Goal: Task Accomplishment & Management: Manage account settings

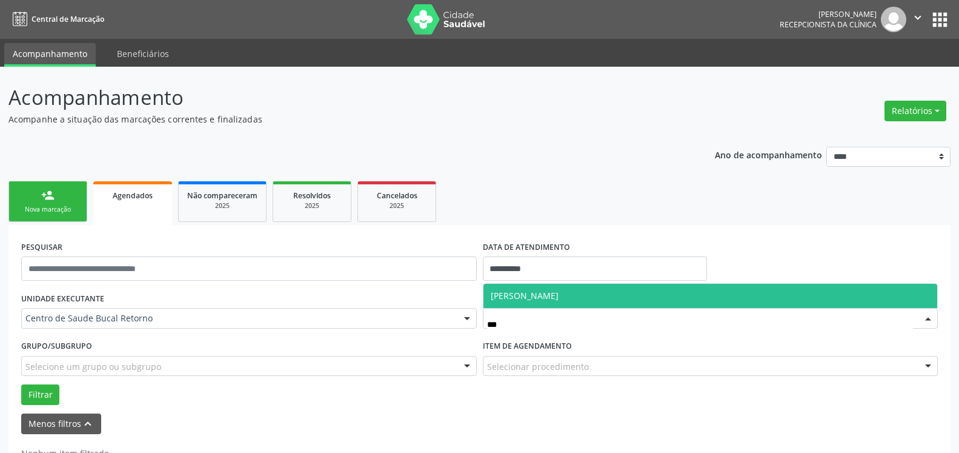
click at [559, 297] on span "[PERSON_NAME]" at bounding box center [525, 296] width 68 height 12
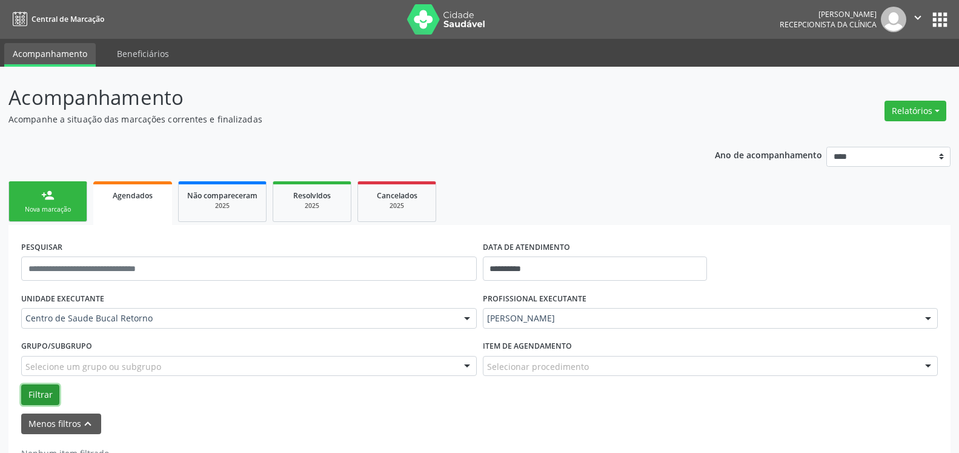
click at [39, 397] on button "Filtrar" at bounding box center [40, 394] width 38 height 21
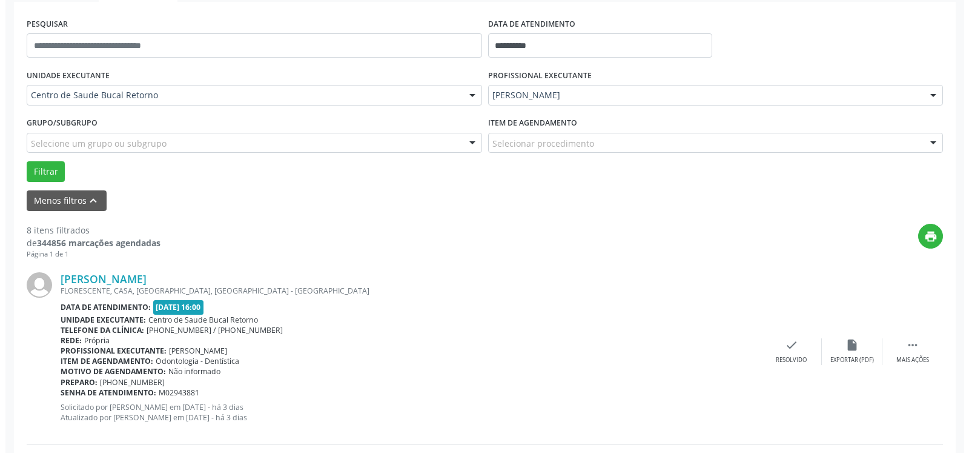
scroll to position [247, 0]
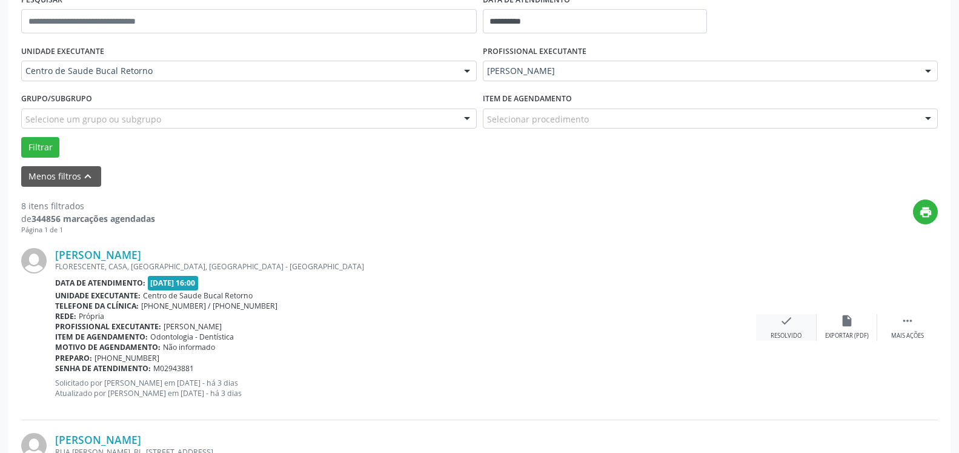
click at [790, 327] on icon "check" at bounding box center [786, 320] width 13 height 13
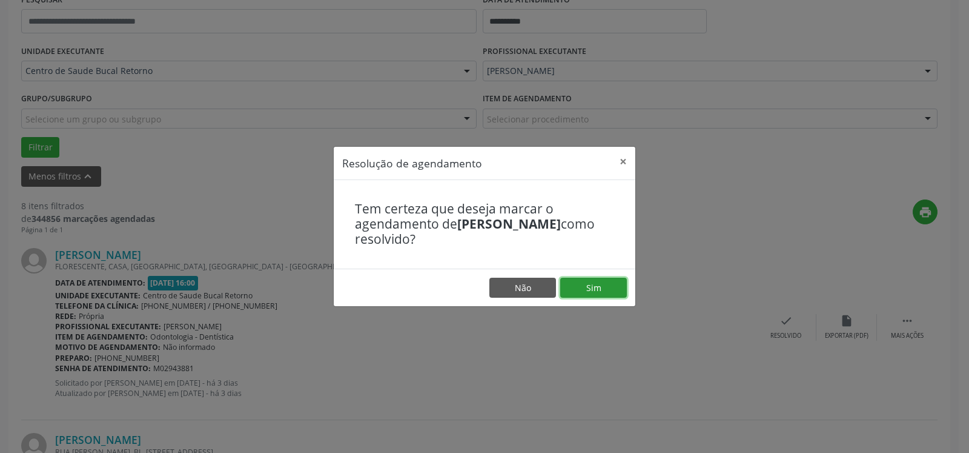
click at [575, 290] on button "Sim" at bounding box center [593, 287] width 67 height 21
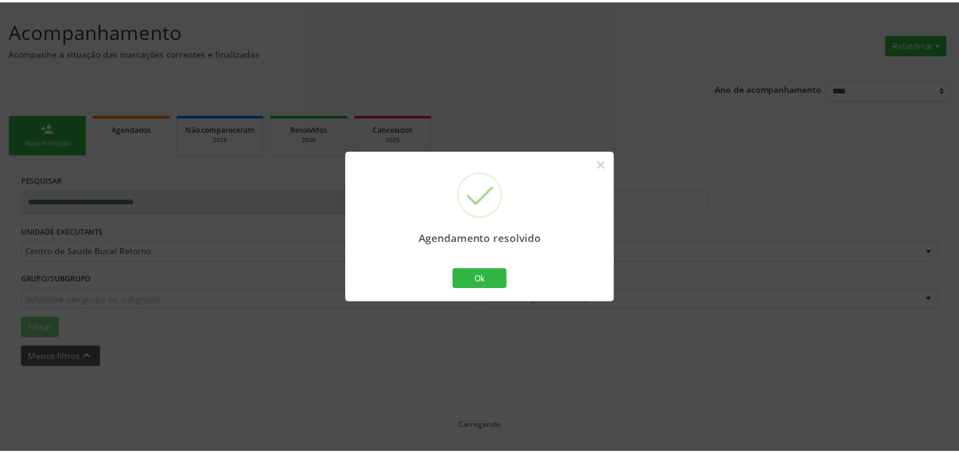
scroll to position [67, 0]
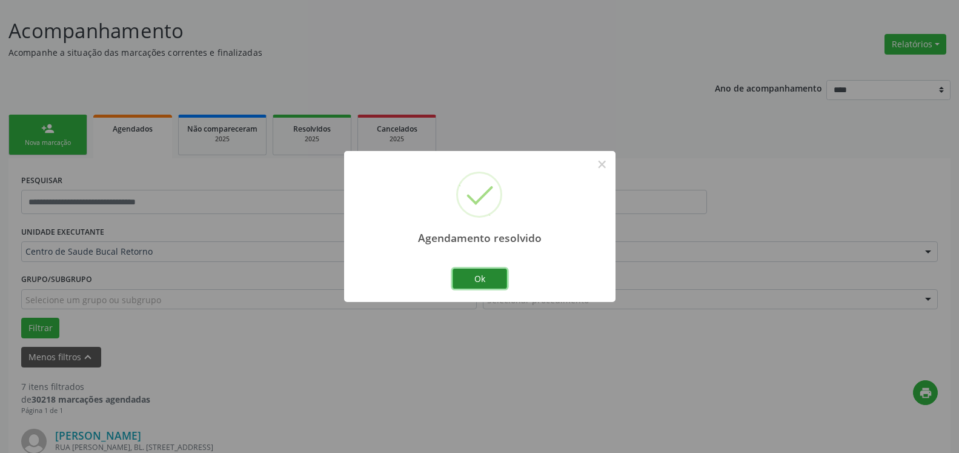
click at [471, 280] on button "Ok" at bounding box center [480, 278] width 55 height 21
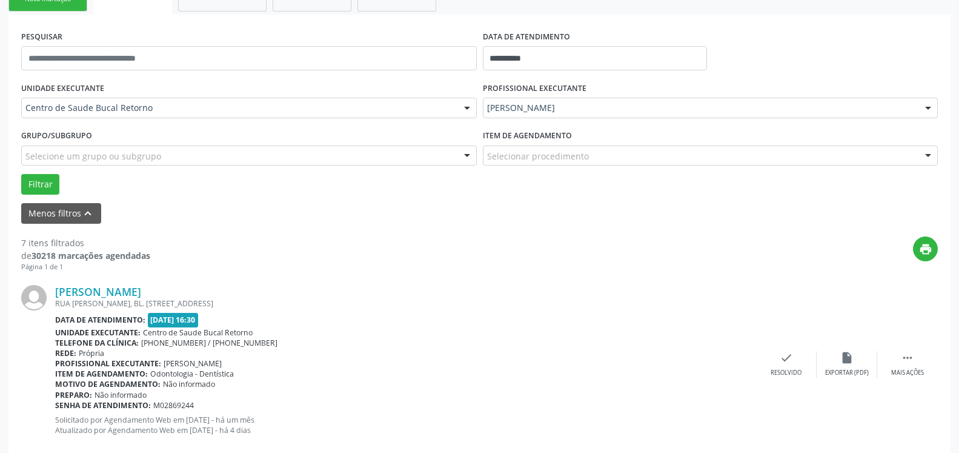
scroll to position [314, 0]
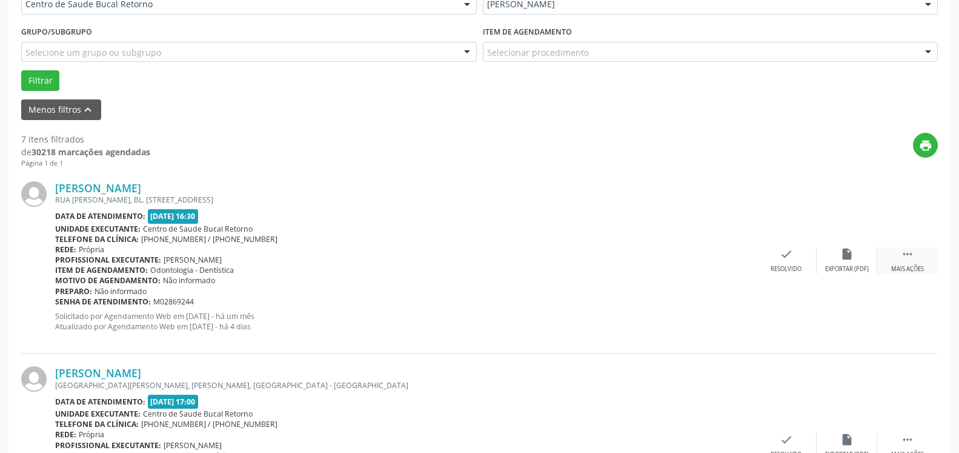
drag, startPoint x: 920, startPoint y: 258, endPoint x: 909, endPoint y: 257, distance: 11.0
click at [914, 258] on div " Mais ações" at bounding box center [907, 260] width 61 height 26
click at [844, 259] on icon "alarm_off" at bounding box center [846, 253] width 13 height 13
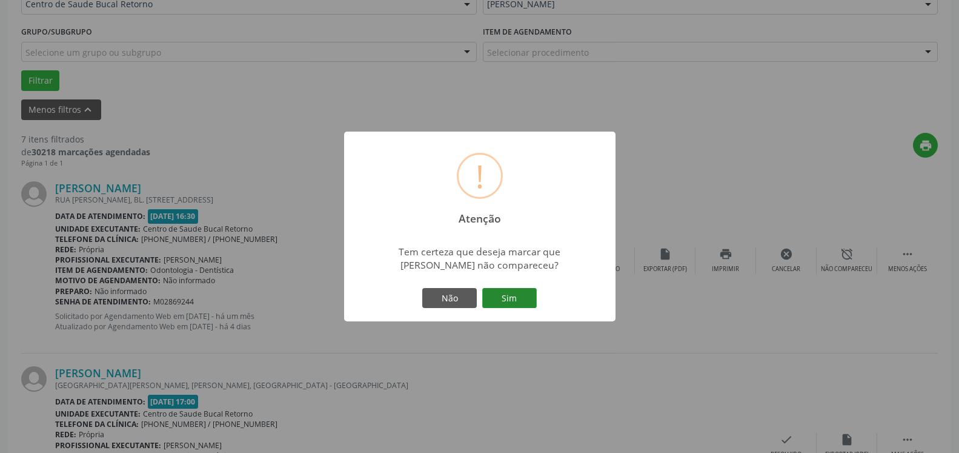
click at [516, 293] on button "Sim" at bounding box center [509, 298] width 55 height 21
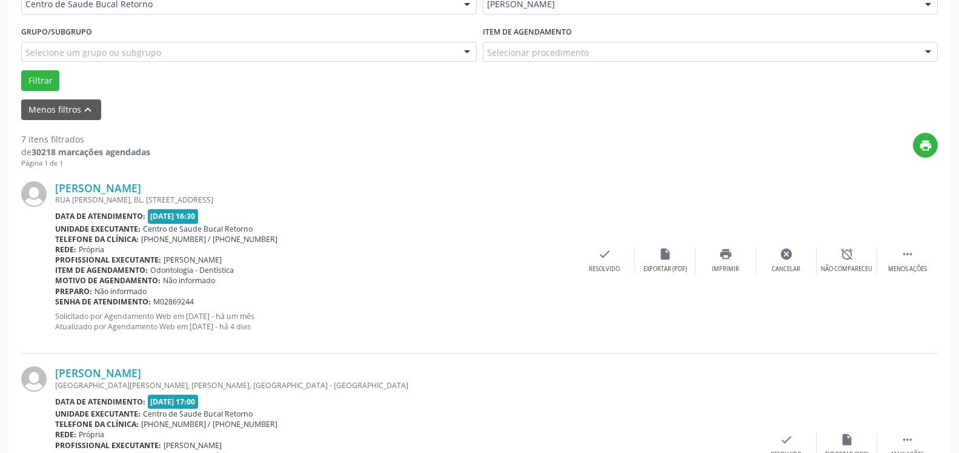
scroll to position [79, 0]
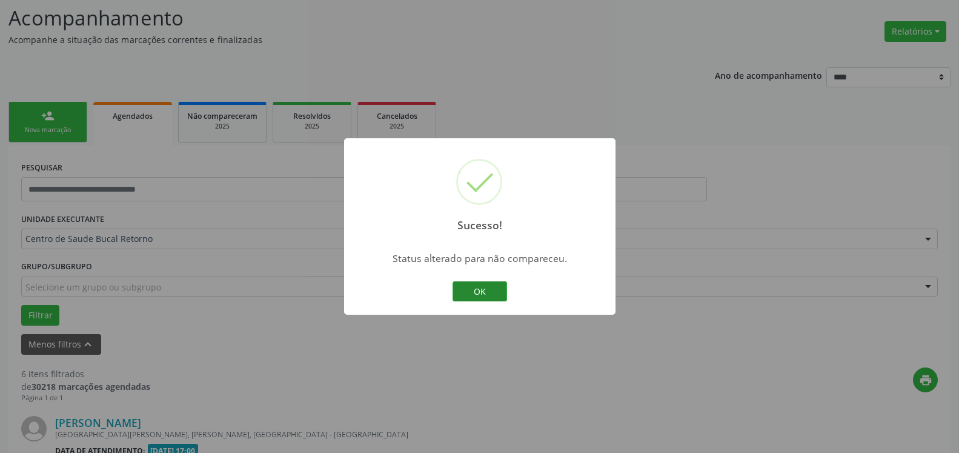
click at [486, 289] on button "OK" at bounding box center [480, 291] width 55 height 21
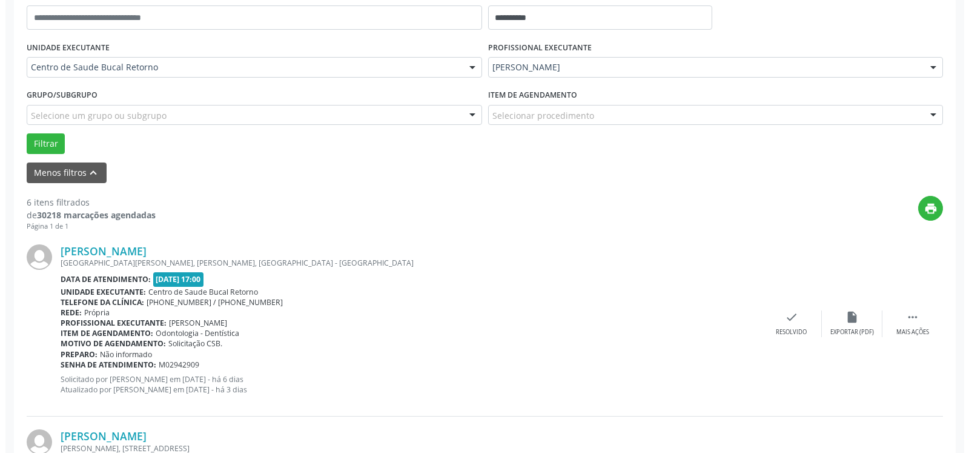
scroll to position [265, 0]
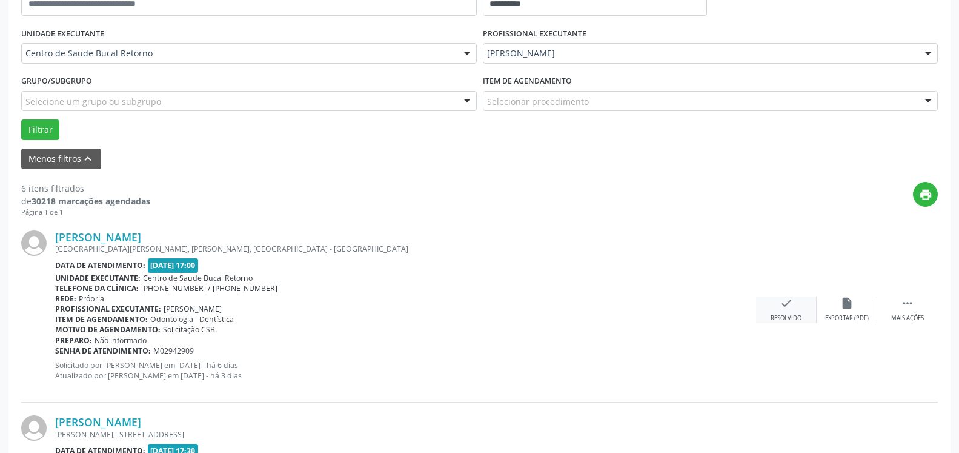
click at [788, 307] on icon "check" at bounding box center [786, 302] width 13 height 13
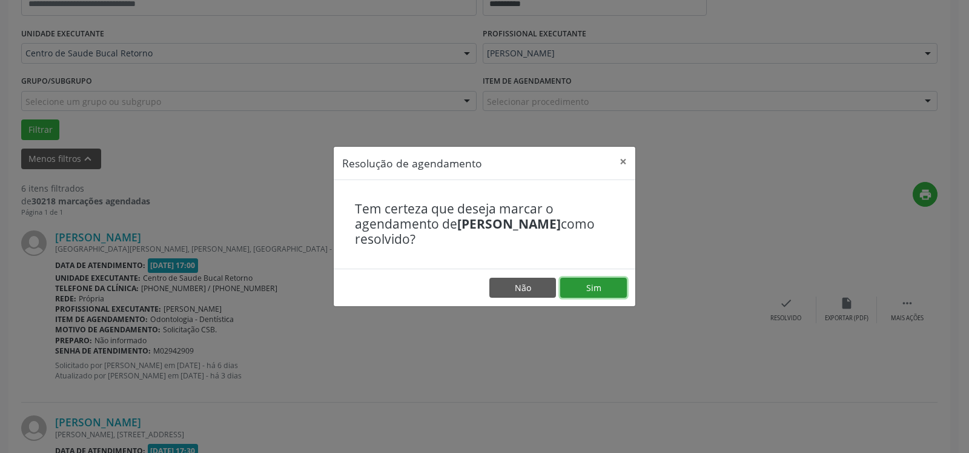
click at [589, 284] on button "Sim" at bounding box center [593, 287] width 67 height 21
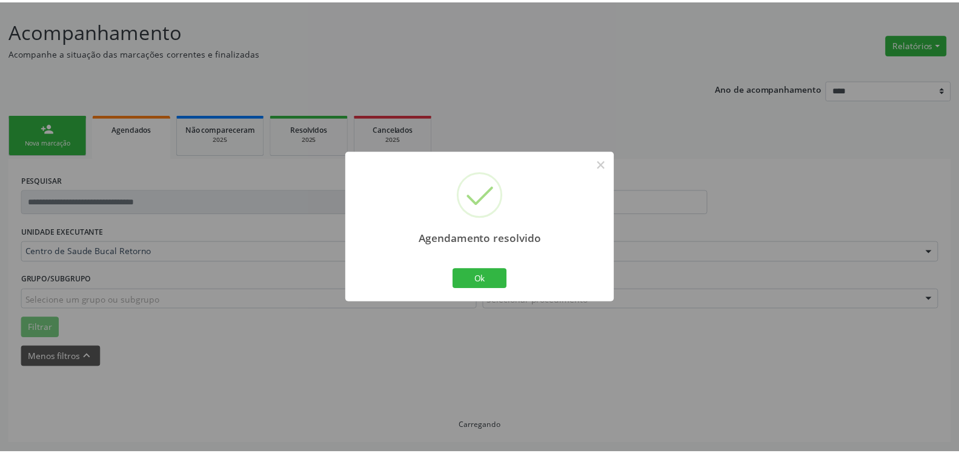
scroll to position [67, 0]
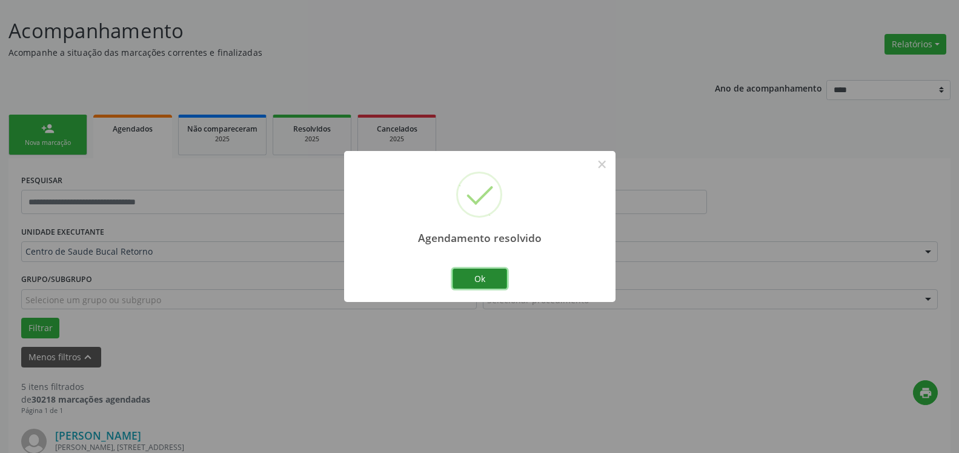
click at [499, 281] on button "Ok" at bounding box center [480, 278] width 55 height 21
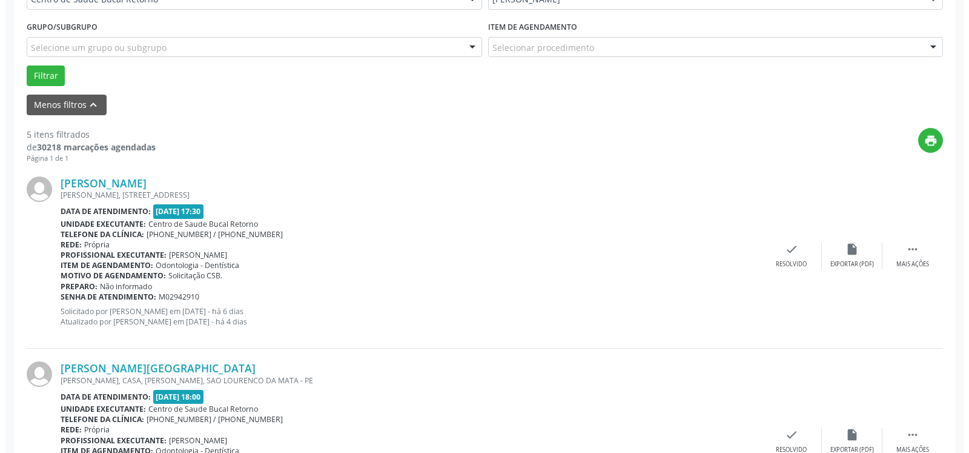
scroll to position [376, 0]
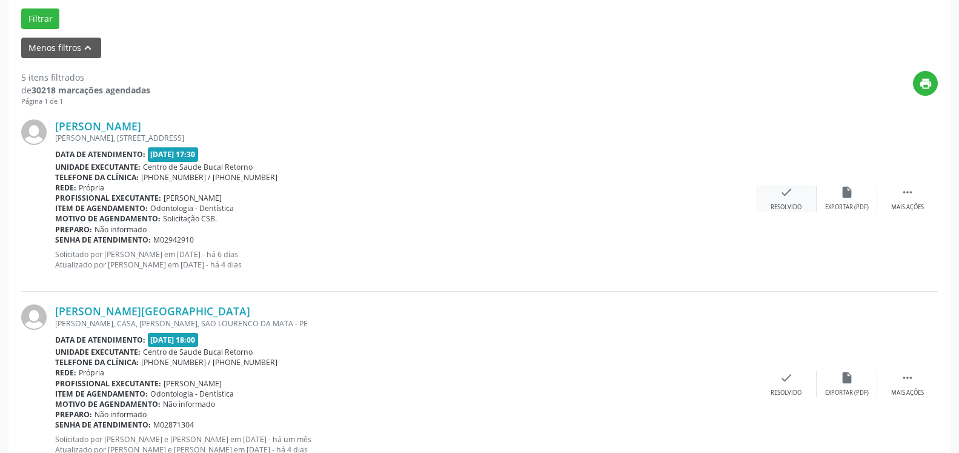
click at [788, 199] on icon "check" at bounding box center [786, 191] width 13 height 13
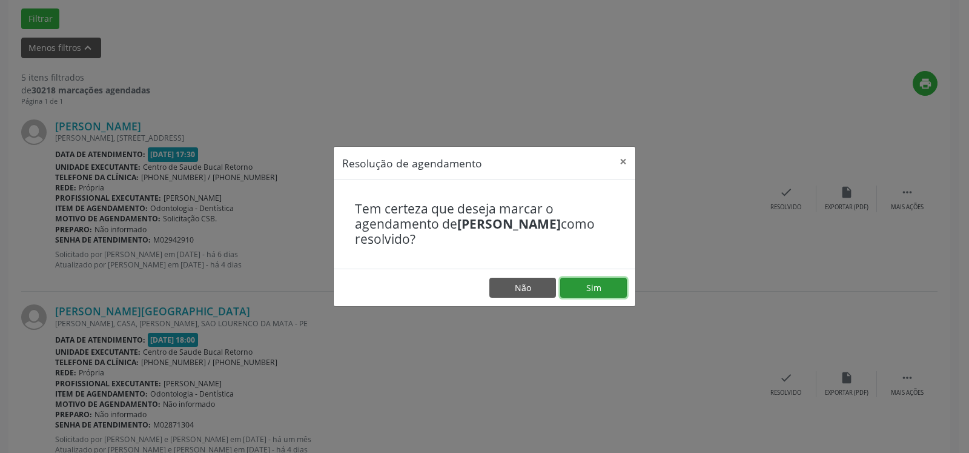
click at [598, 293] on button "Sim" at bounding box center [593, 287] width 67 height 21
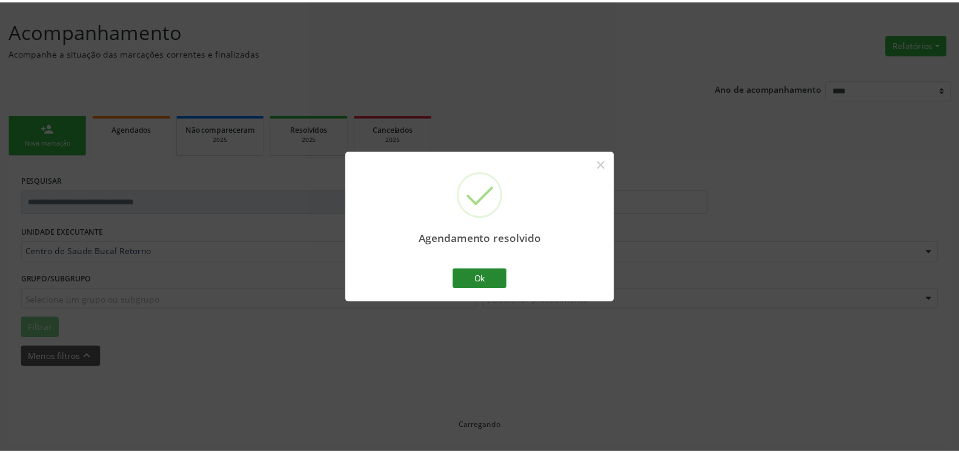
scroll to position [67, 0]
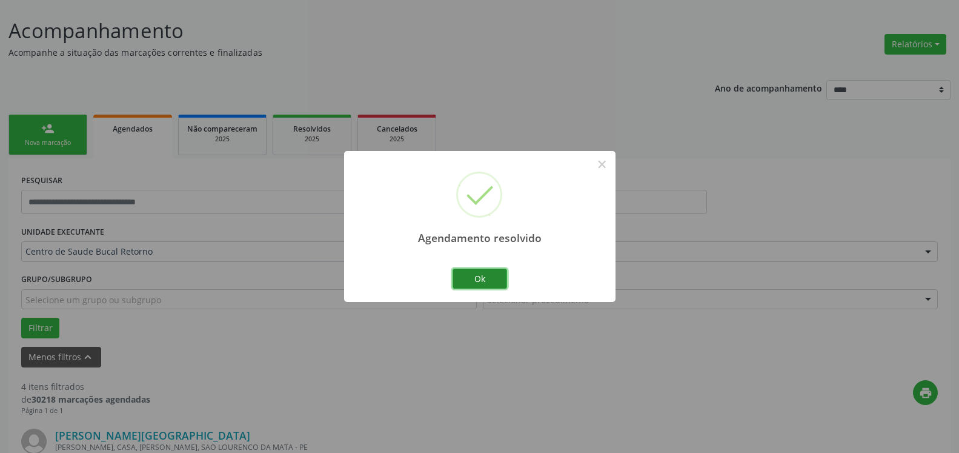
click at [477, 278] on button "Ok" at bounding box center [480, 278] width 55 height 21
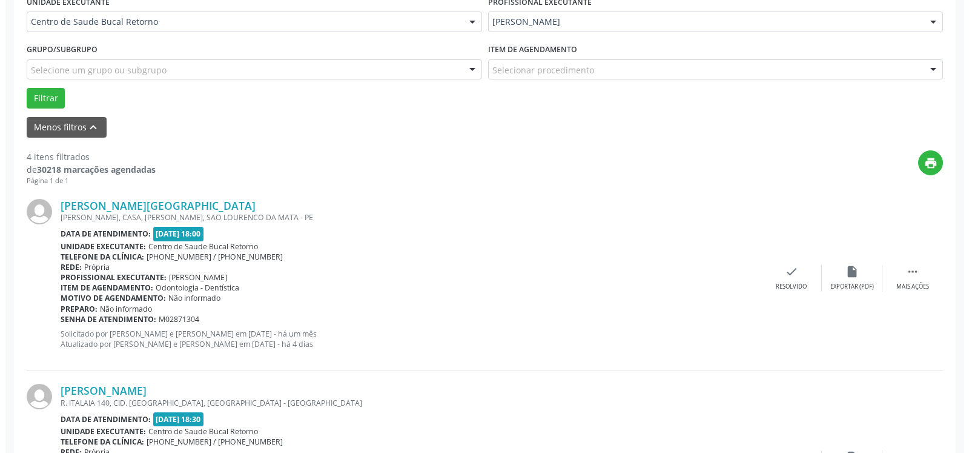
scroll to position [376, 0]
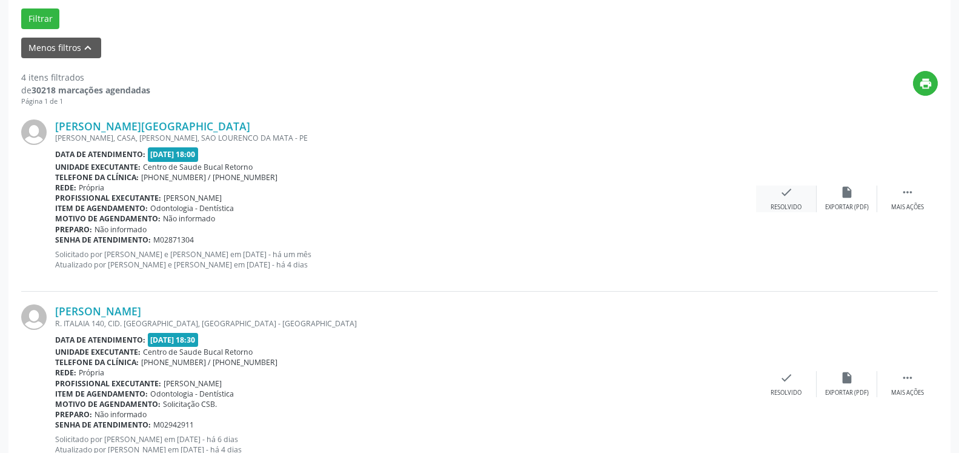
click at [784, 193] on icon "check" at bounding box center [786, 191] width 13 height 13
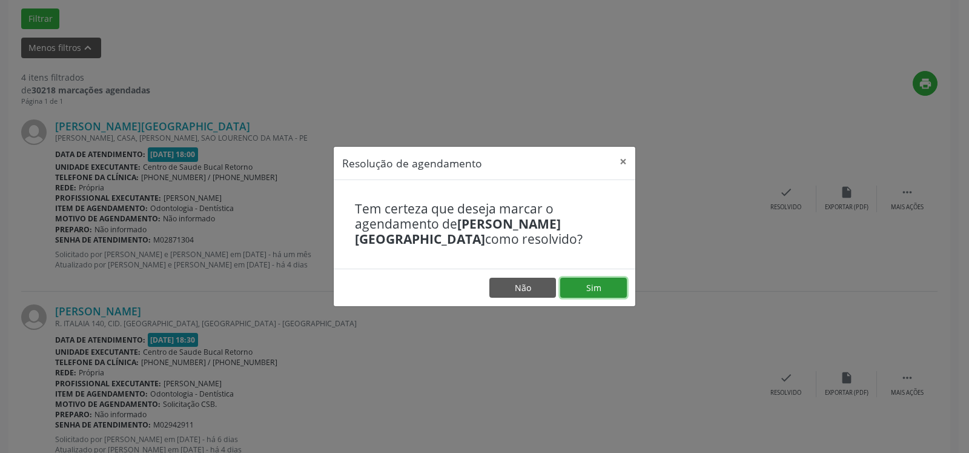
drag, startPoint x: 603, startPoint y: 282, endPoint x: 583, endPoint y: 288, distance: 21.1
click at [600, 283] on button "Sim" at bounding box center [593, 287] width 67 height 21
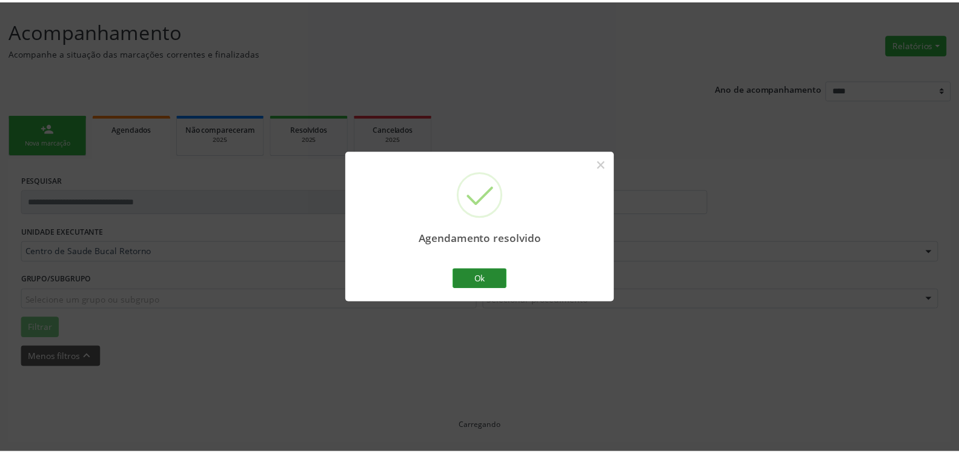
scroll to position [67, 0]
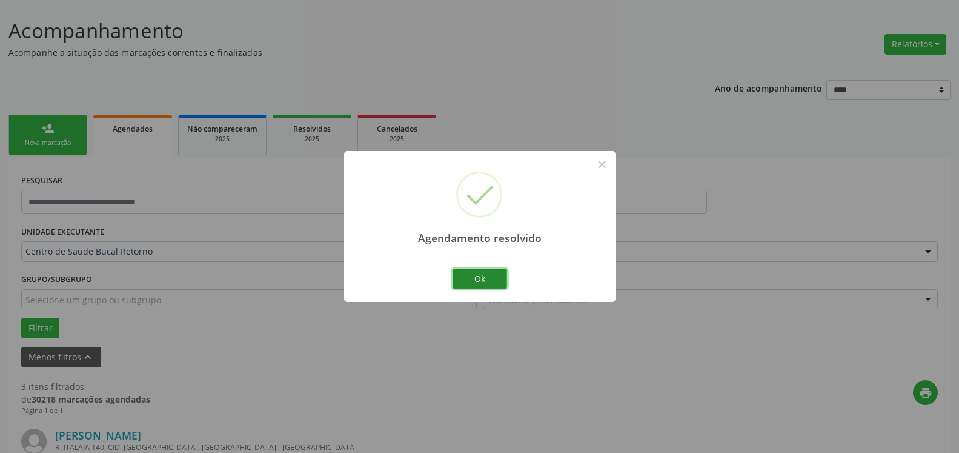
click at [477, 282] on button "Ok" at bounding box center [480, 278] width 55 height 21
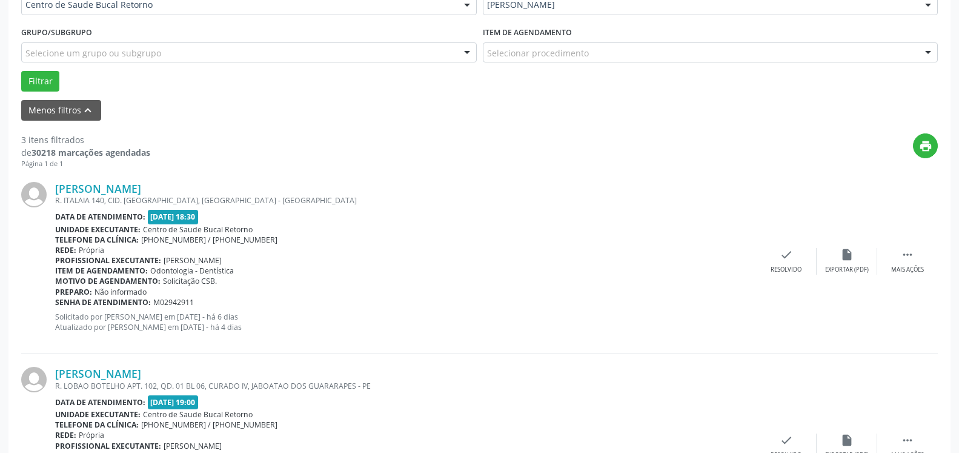
scroll to position [314, 0]
click at [915, 253] on div " Mais ações" at bounding box center [907, 260] width 61 height 26
click at [860, 264] on div "alarm_off Não compareceu" at bounding box center [847, 260] width 61 height 26
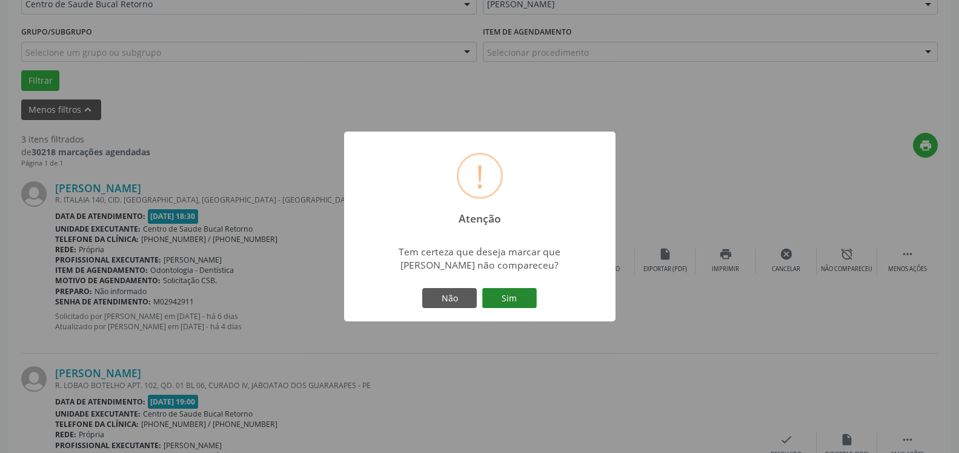
click at [517, 296] on button "Sim" at bounding box center [509, 298] width 55 height 21
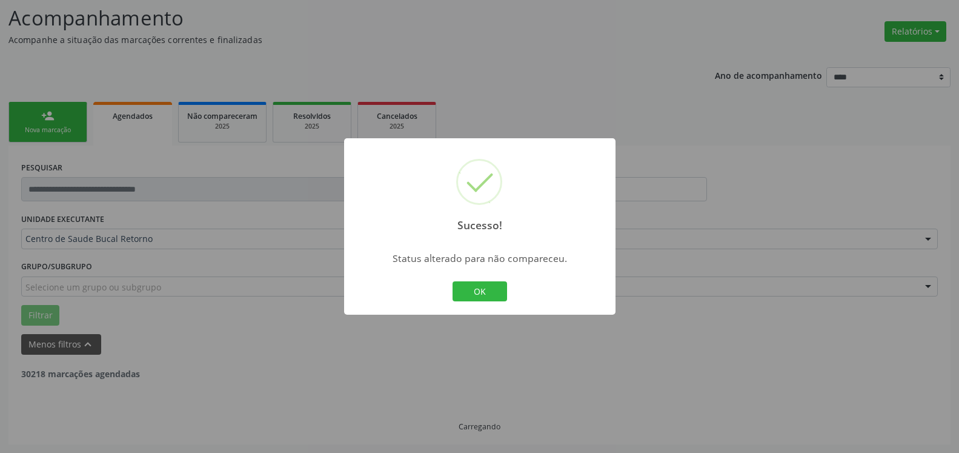
scroll to position [79, 0]
click at [488, 283] on button "OK" at bounding box center [480, 291] width 55 height 21
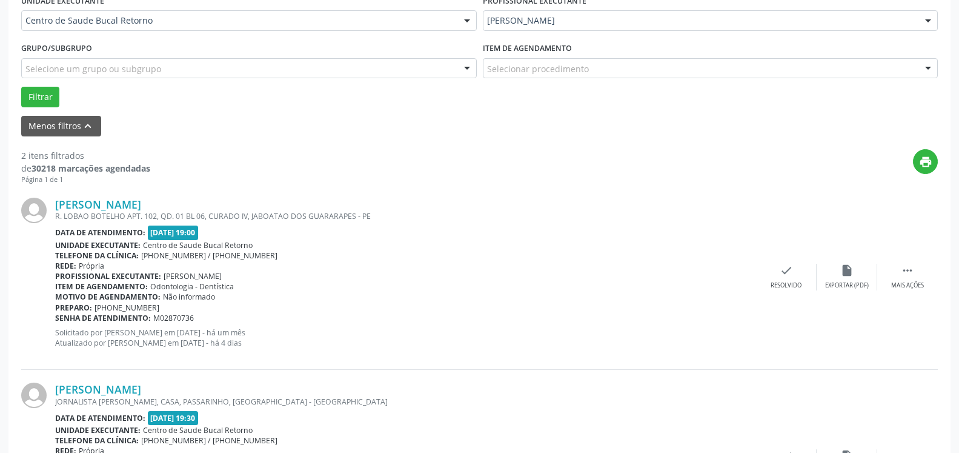
scroll to position [327, 0]
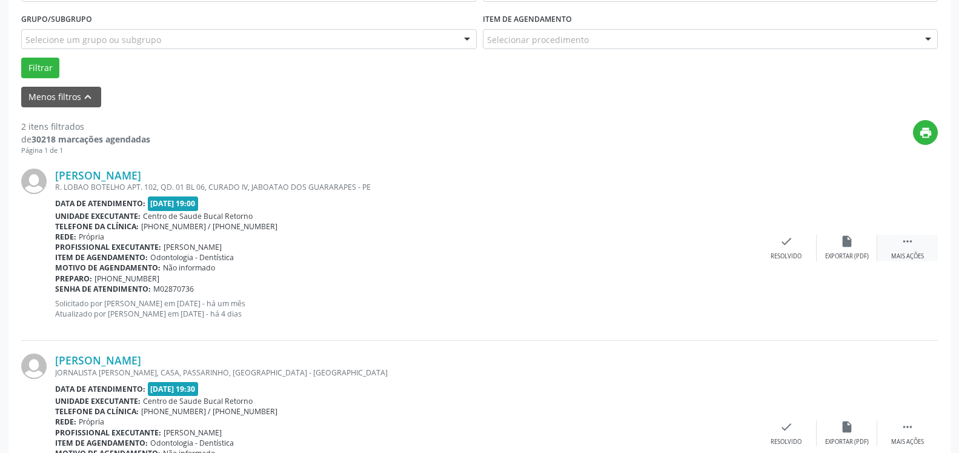
click at [912, 243] on icon "" at bounding box center [907, 240] width 13 height 13
click at [872, 243] on div "alarm_off Não compareceu" at bounding box center [847, 247] width 61 height 26
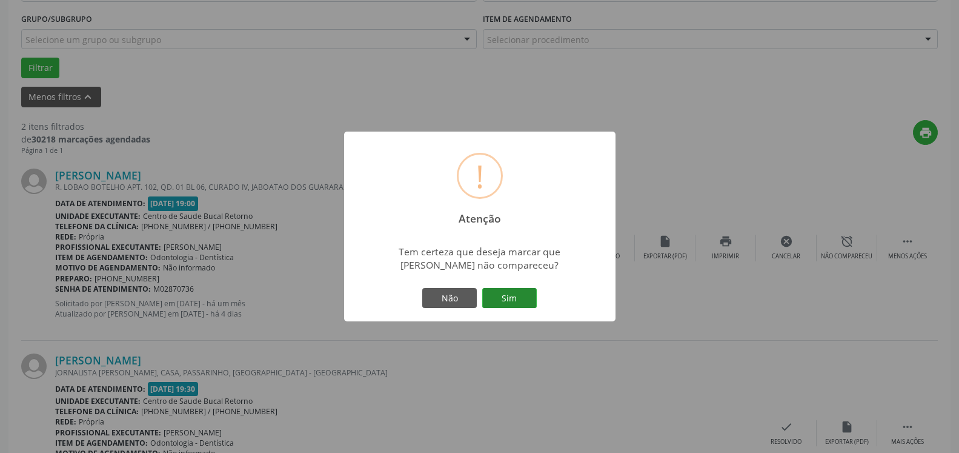
click at [517, 299] on button "Sim" at bounding box center [509, 298] width 55 height 21
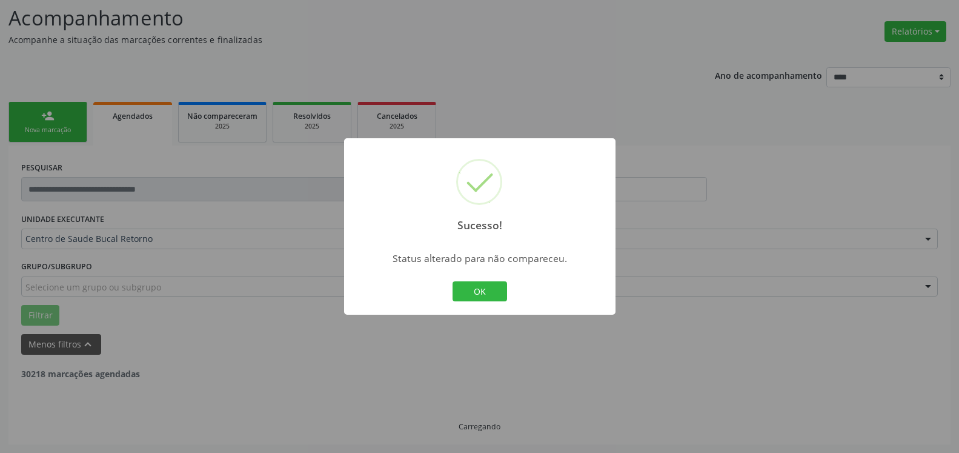
scroll to position [79, 0]
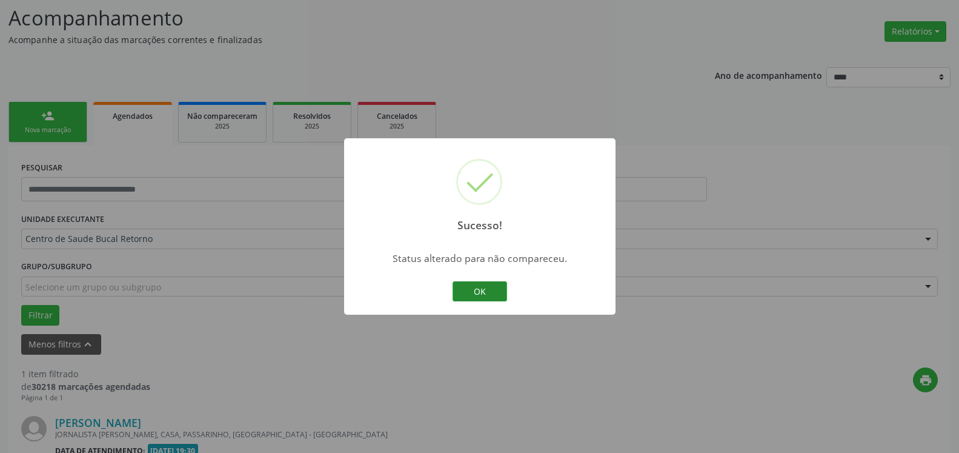
click at [480, 294] on button "OK" at bounding box center [480, 291] width 55 height 21
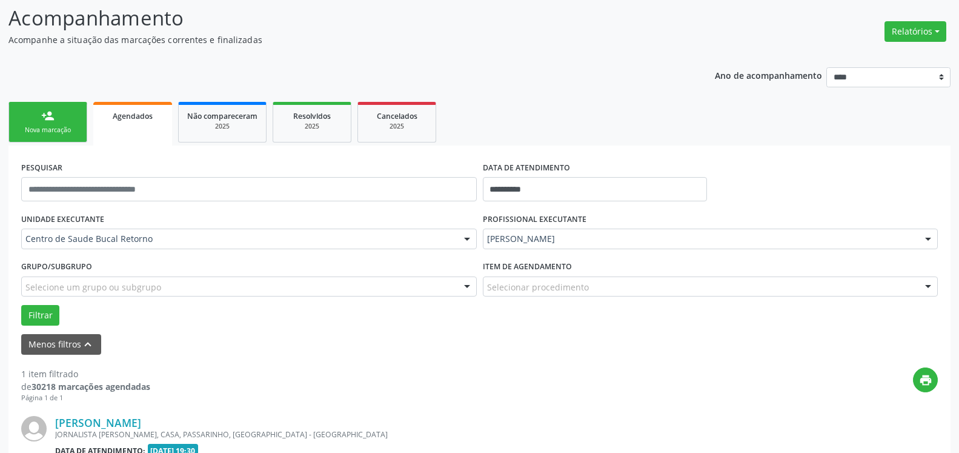
scroll to position [235, 0]
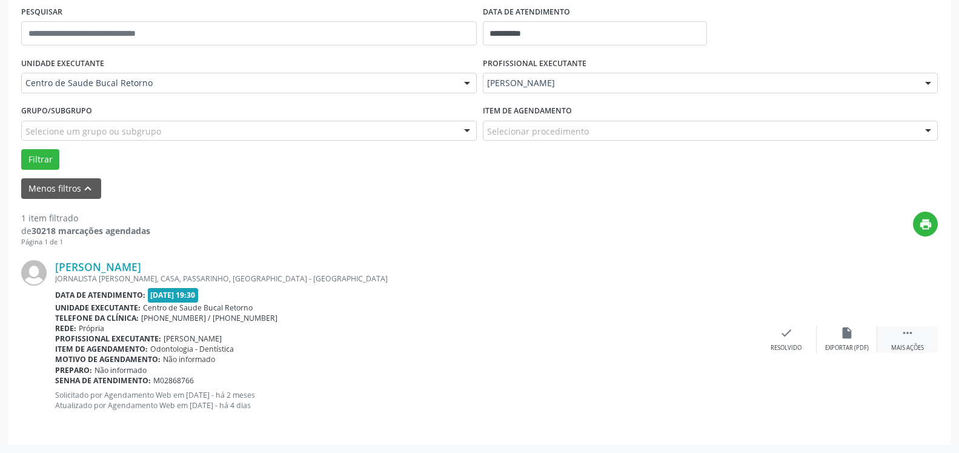
click at [915, 329] on div " Mais ações" at bounding box center [907, 339] width 61 height 26
click at [850, 331] on icon "alarm_off" at bounding box center [846, 332] width 13 height 13
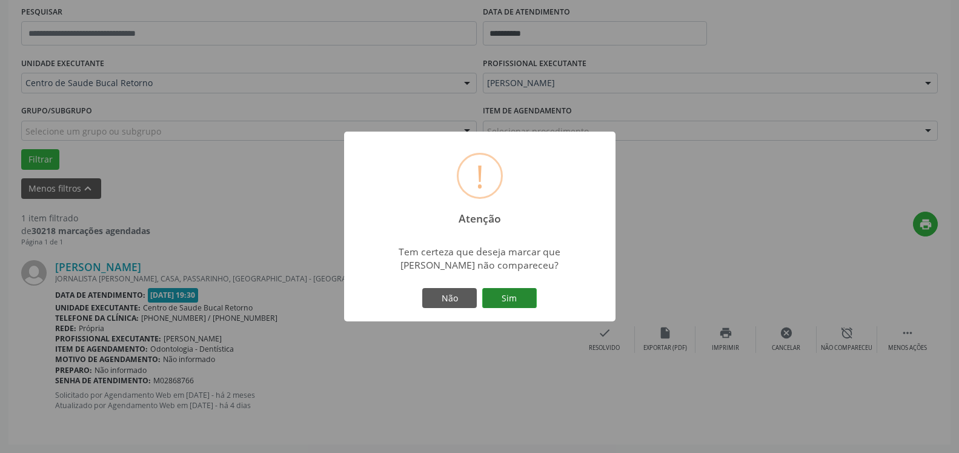
click at [511, 294] on button "Sim" at bounding box center [509, 298] width 55 height 21
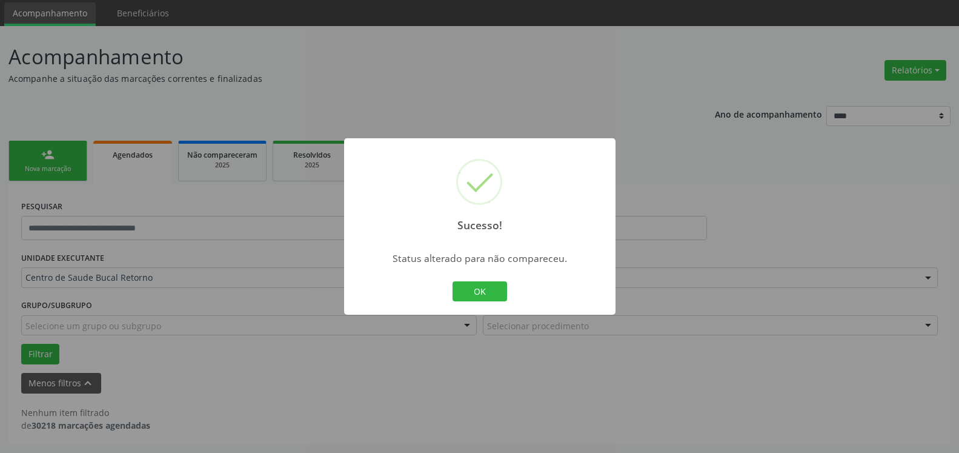
scroll to position [41, 0]
drag, startPoint x: 509, startPoint y: 291, endPoint x: 465, endPoint y: 290, distance: 44.8
click at [504, 289] on div "Sucesso! × Status alterado para não compareceu. OK Cancel" at bounding box center [479, 226] width 271 height 177
click at [465, 290] on button "OK" at bounding box center [480, 291] width 55 height 21
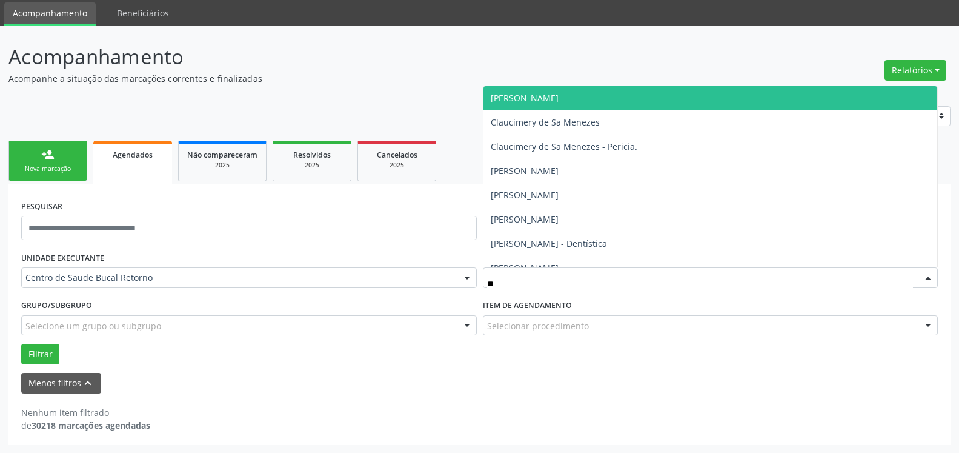
type input "***"
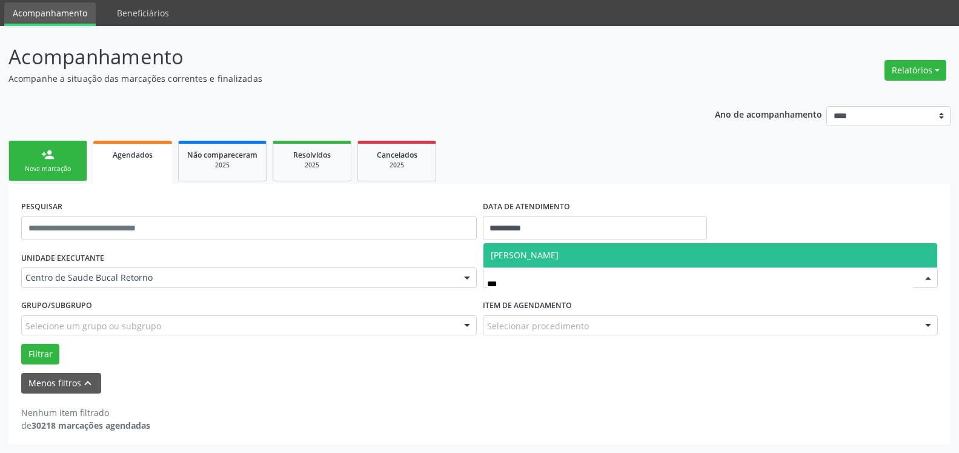
click at [616, 251] on span "[PERSON_NAME]" at bounding box center [710, 255] width 454 height 24
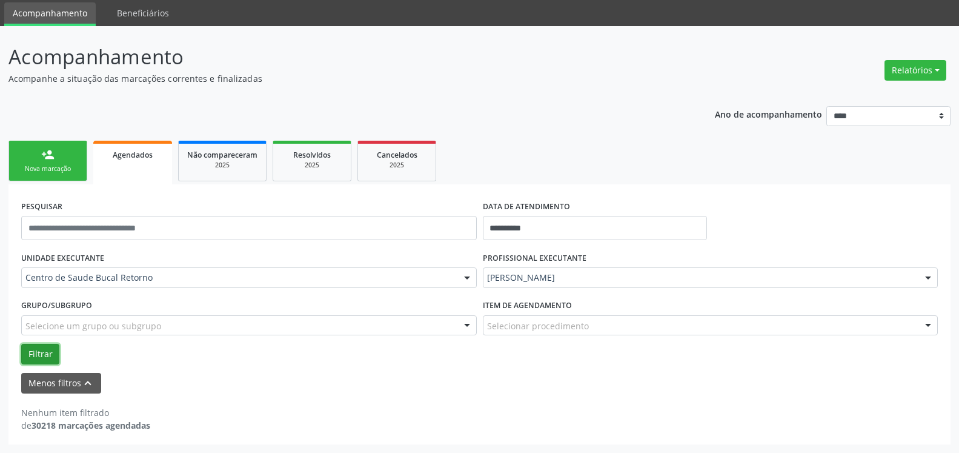
click at [34, 354] on button "Filtrar" at bounding box center [40, 353] width 38 height 21
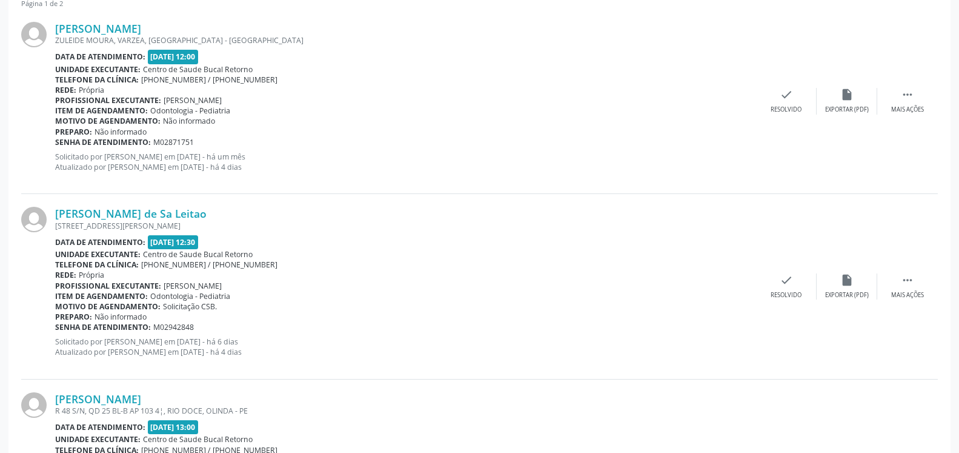
scroll to position [288, 0]
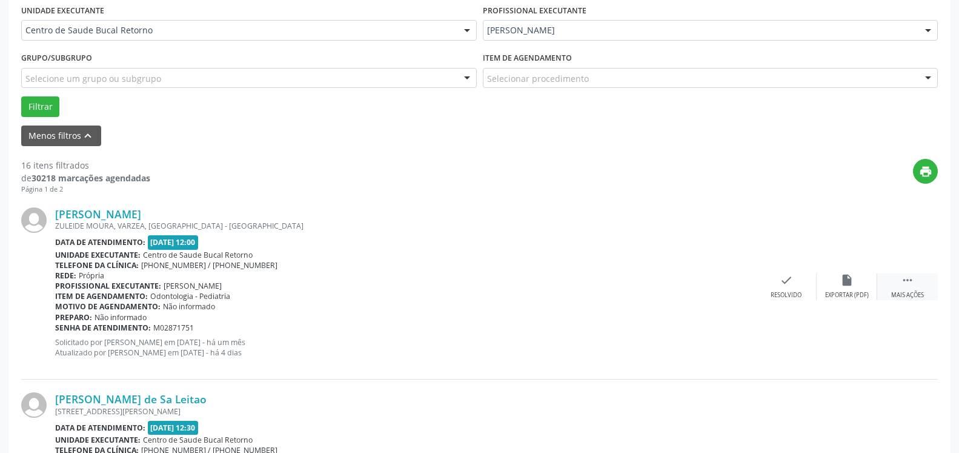
click at [912, 285] on icon "" at bounding box center [907, 279] width 13 height 13
click at [843, 281] on icon "alarm_off" at bounding box center [846, 279] width 13 height 13
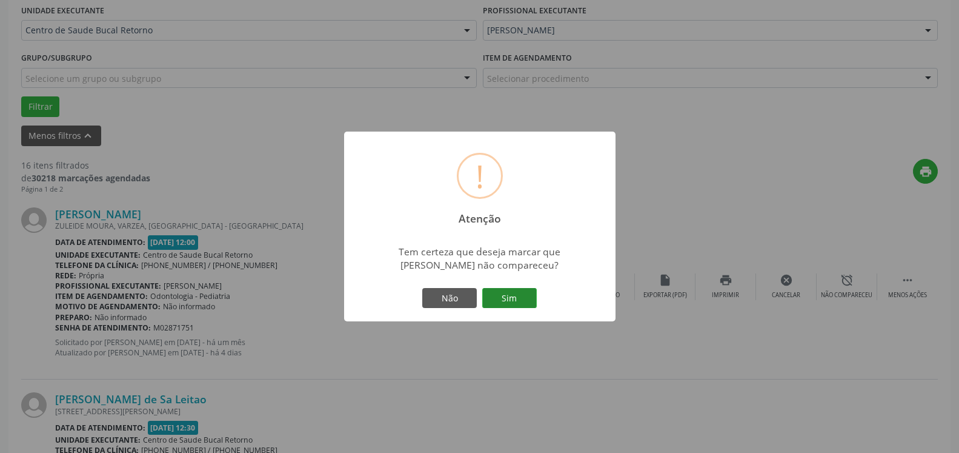
drag, startPoint x: 509, startPoint y: 299, endPoint x: 502, endPoint y: 299, distance: 6.7
click at [508, 299] on button "Sim" at bounding box center [509, 298] width 55 height 21
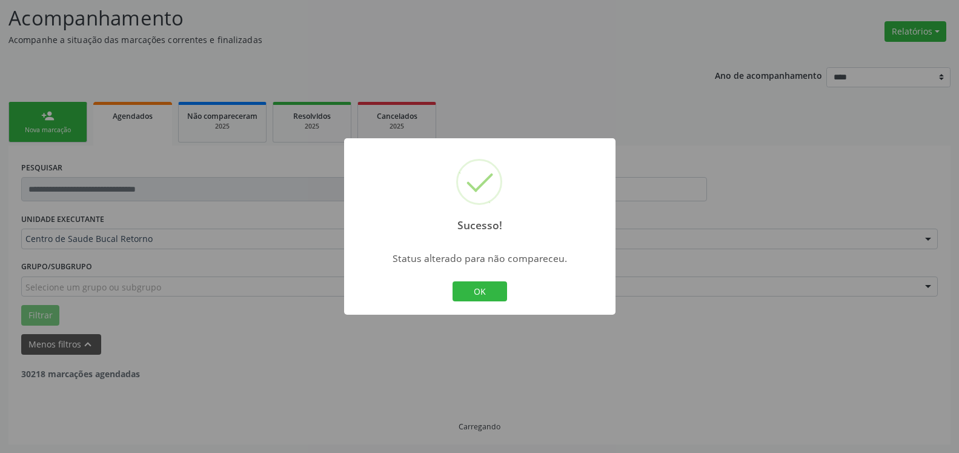
scroll to position [79, 0]
click at [476, 290] on button "OK" at bounding box center [480, 291] width 55 height 21
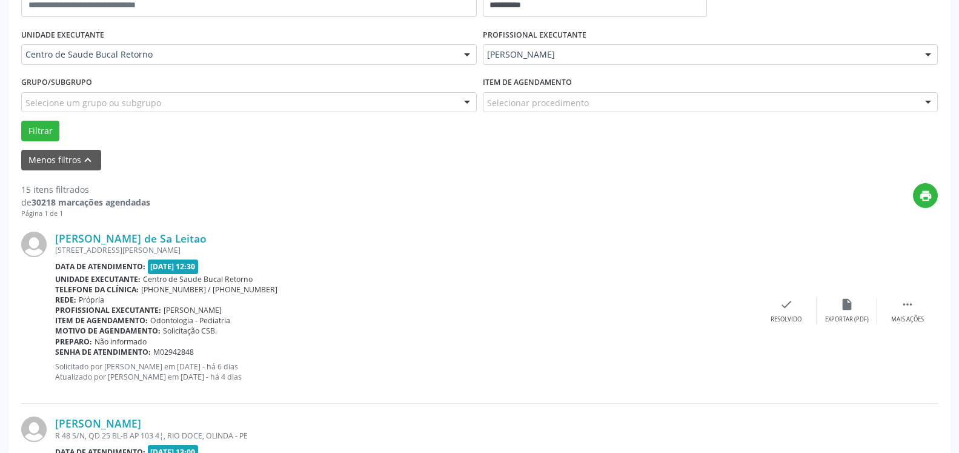
scroll to position [265, 0]
click at [904, 317] on div "Mais ações" at bounding box center [907, 318] width 33 height 8
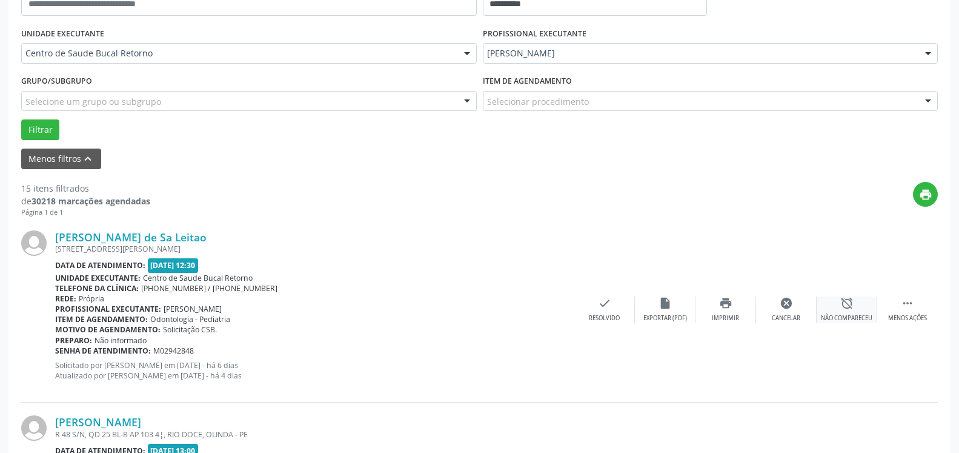
click at [854, 307] on div "alarm_off Não compareceu" at bounding box center [847, 309] width 61 height 26
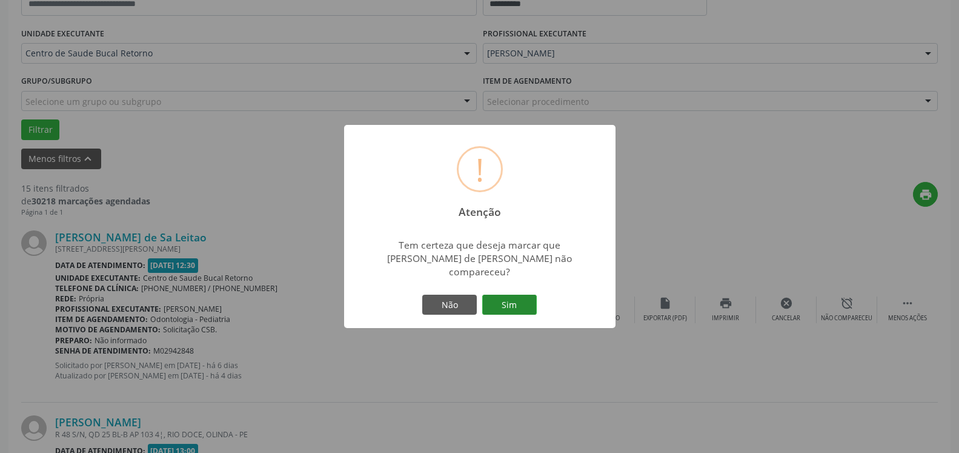
click at [523, 301] on button "Sim" at bounding box center [509, 304] width 55 height 21
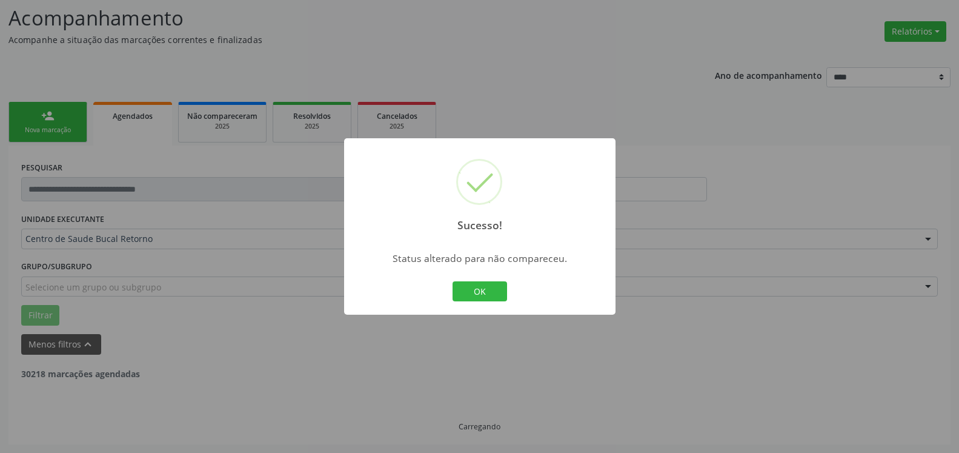
scroll to position [79, 0]
click at [485, 288] on button "OK" at bounding box center [480, 291] width 55 height 21
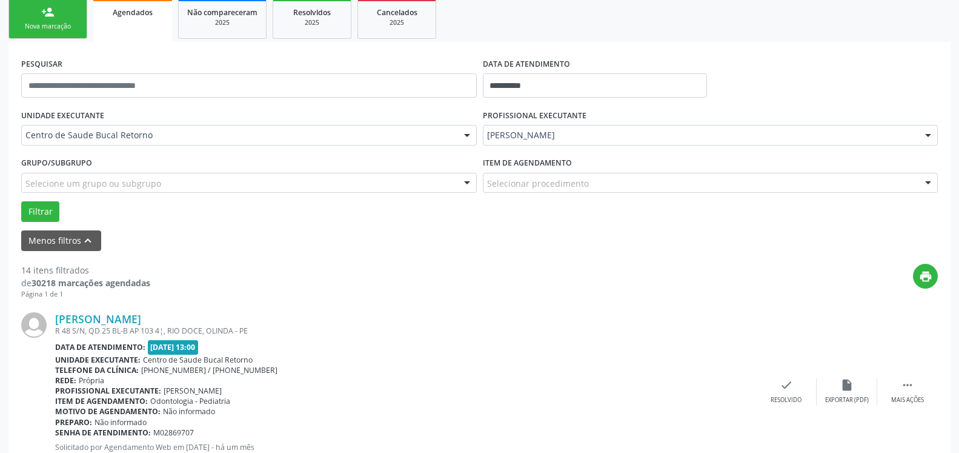
scroll to position [265, 0]
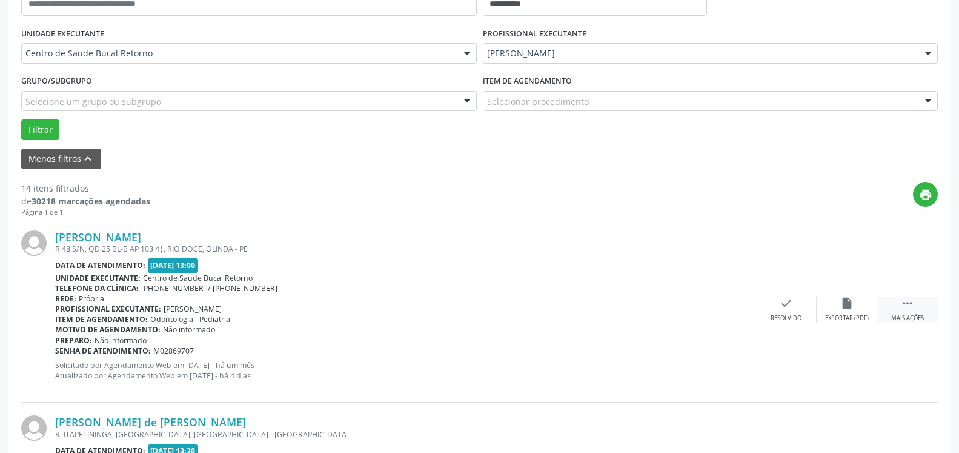
click at [911, 303] on icon "" at bounding box center [907, 302] width 13 height 13
click at [858, 303] on div "alarm_off Não compareceu" at bounding box center [847, 309] width 61 height 26
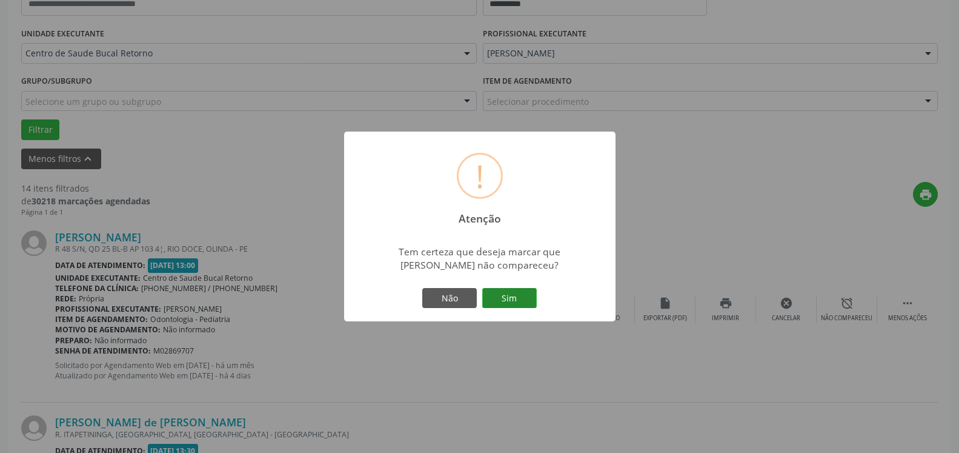
click at [515, 294] on button "Sim" at bounding box center [509, 298] width 55 height 21
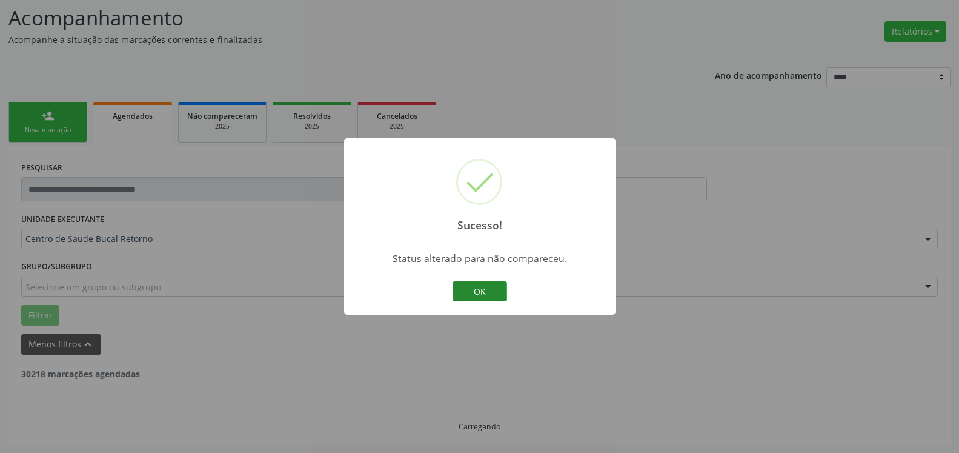
scroll to position [79, 0]
click at [493, 290] on button "OK" at bounding box center [480, 291] width 55 height 21
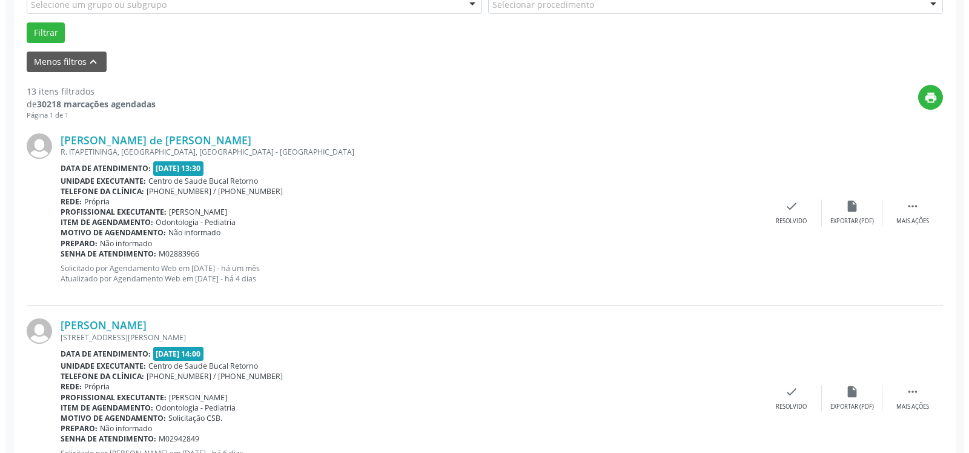
scroll to position [388, 0]
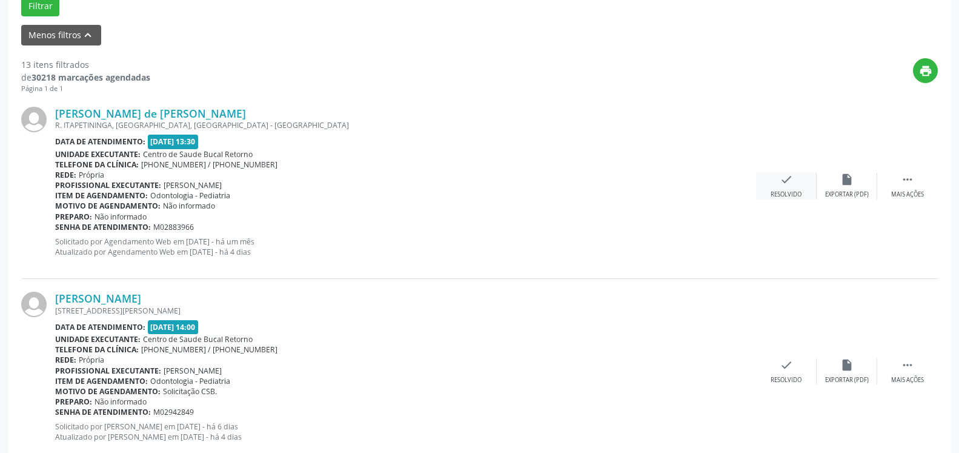
click at [788, 185] on icon "check" at bounding box center [786, 179] width 13 height 13
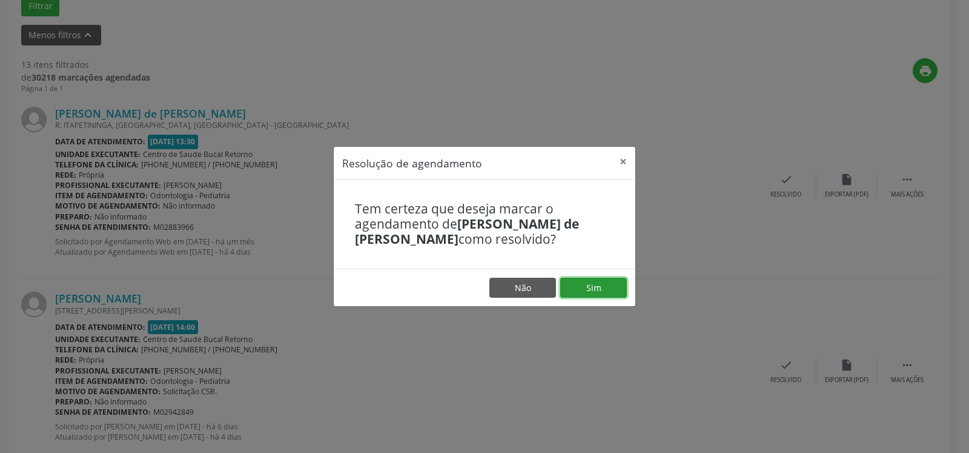
click at [607, 285] on button "Sim" at bounding box center [593, 287] width 67 height 21
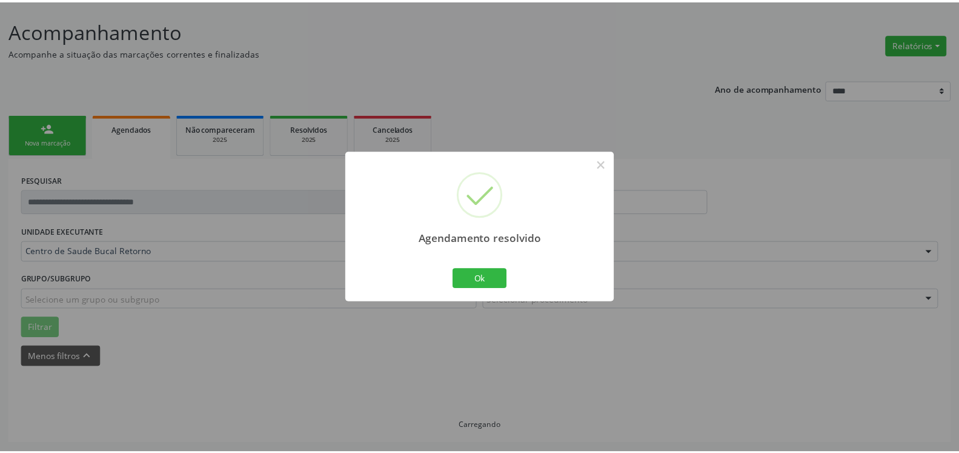
scroll to position [67, 0]
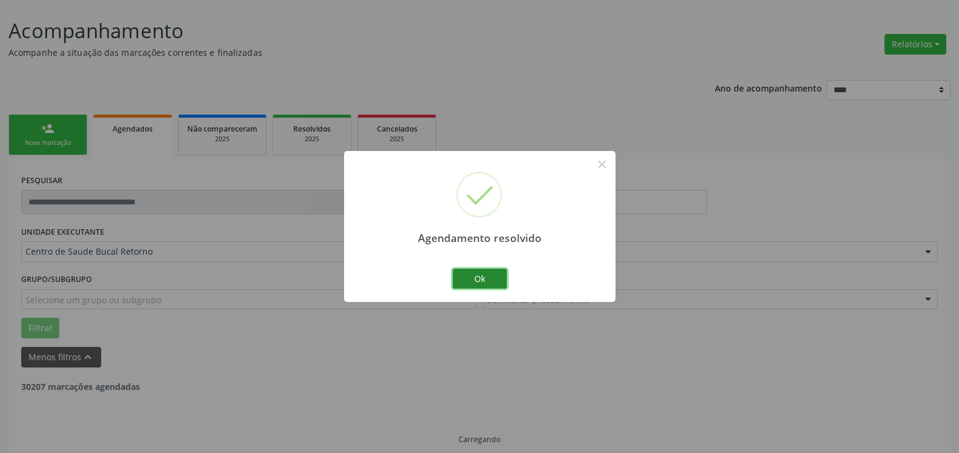
click at [491, 279] on button "Ok" at bounding box center [480, 278] width 55 height 21
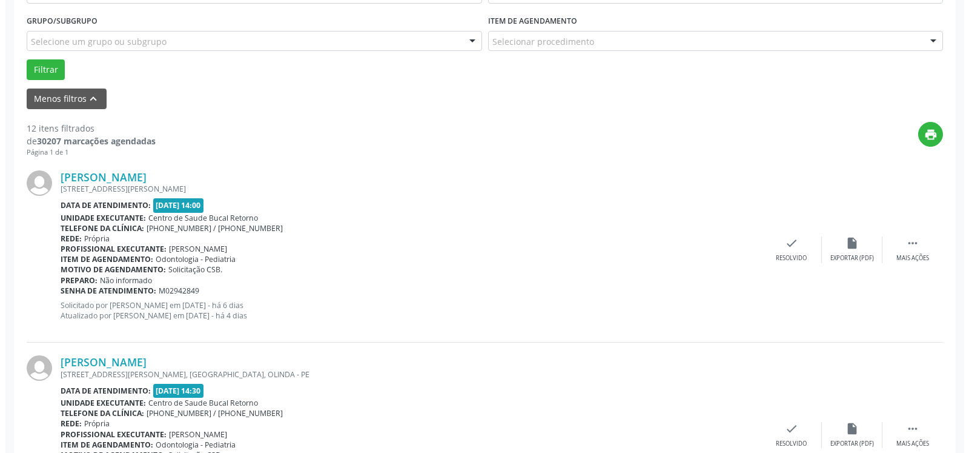
scroll to position [376, 0]
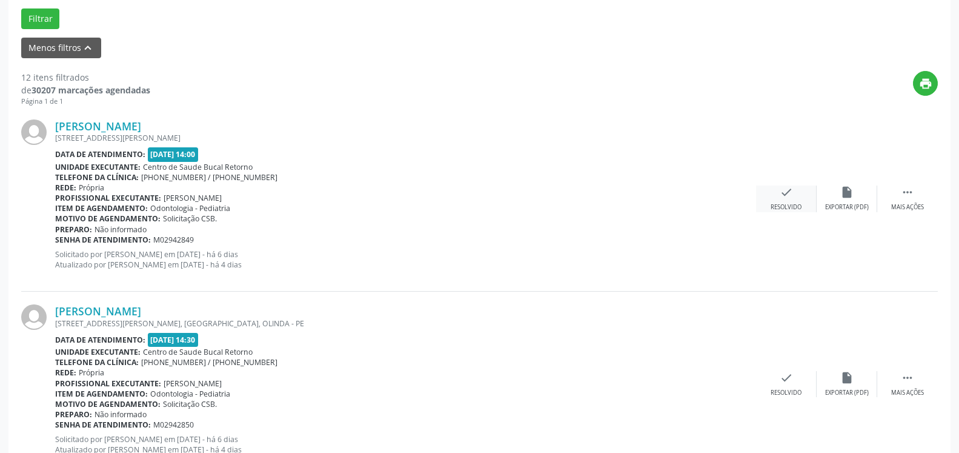
click at [776, 194] on div "check Resolvido" at bounding box center [786, 198] width 61 height 26
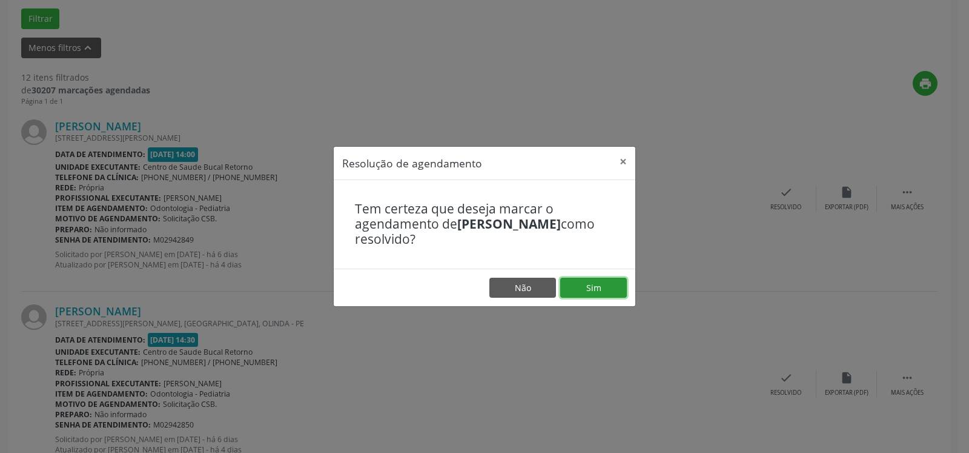
drag, startPoint x: 609, startPoint y: 287, endPoint x: 585, endPoint y: 287, distance: 24.2
click at [607, 287] on button "Sim" at bounding box center [593, 287] width 67 height 21
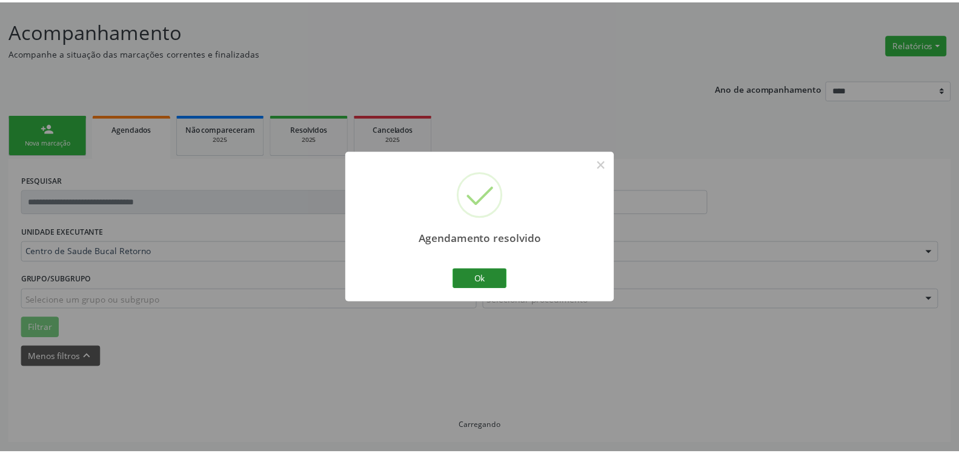
scroll to position [67, 0]
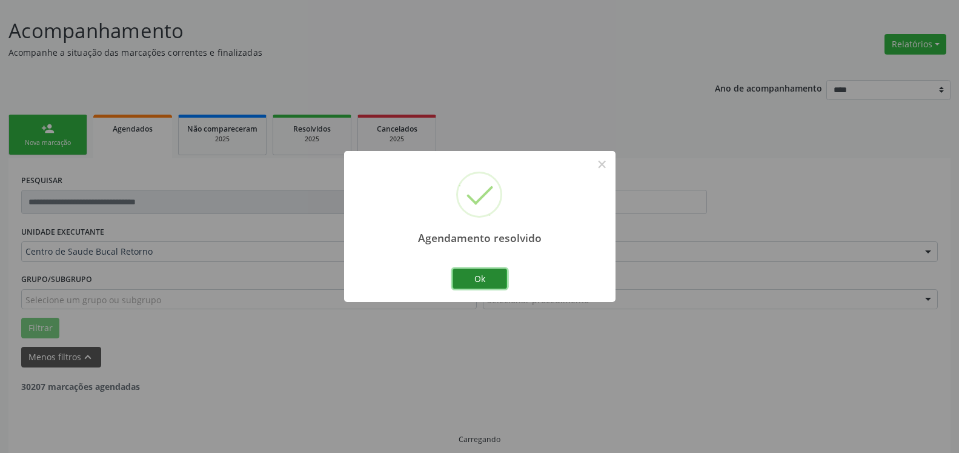
click at [477, 270] on button "Ok" at bounding box center [480, 278] width 55 height 21
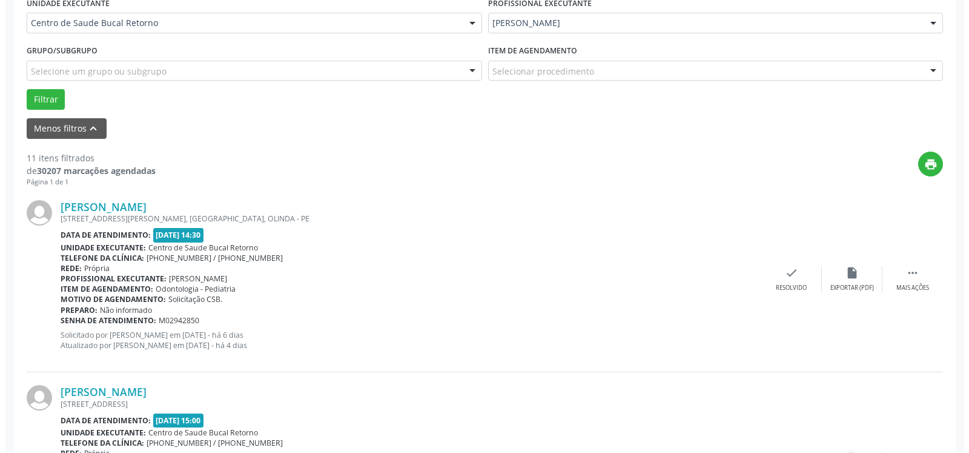
scroll to position [376, 0]
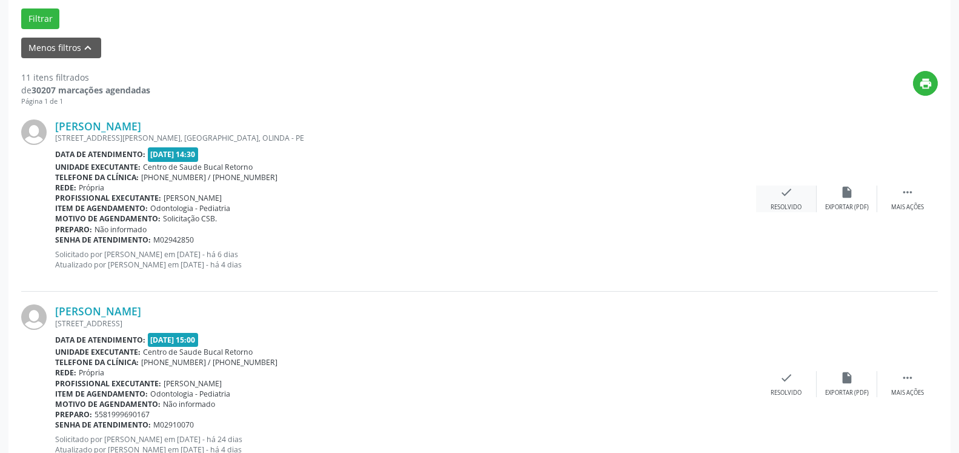
click at [791, 194] on icon "check" at bounding box center [786, 191] width 13 height 13
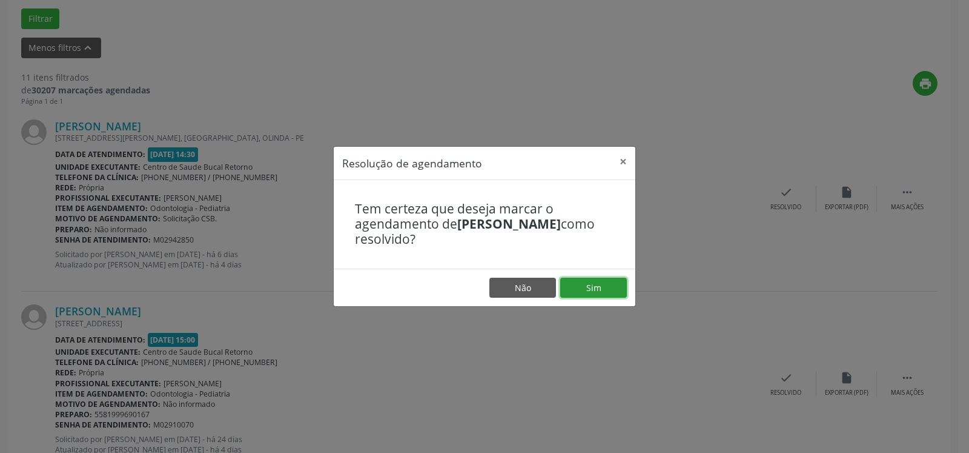
click at [606, 291] on button "Sim" at bounding box center [593, 287] width 67 height 21
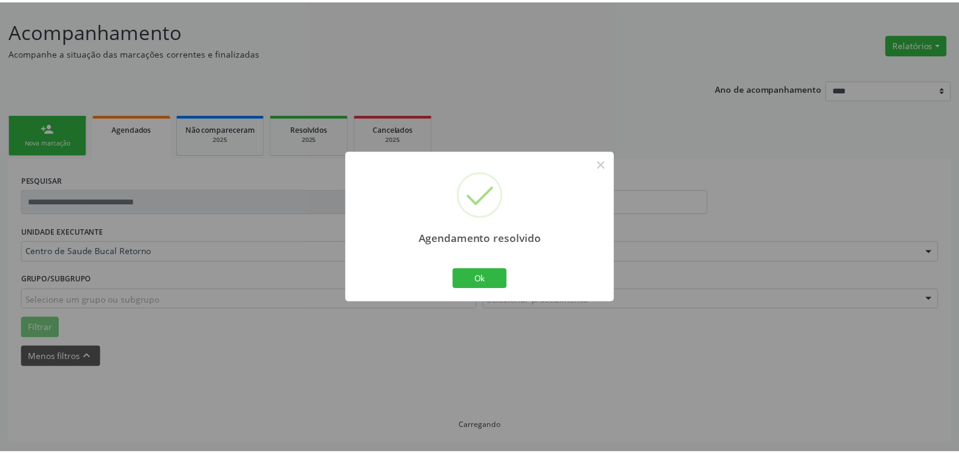
scroll to position [67, 0]
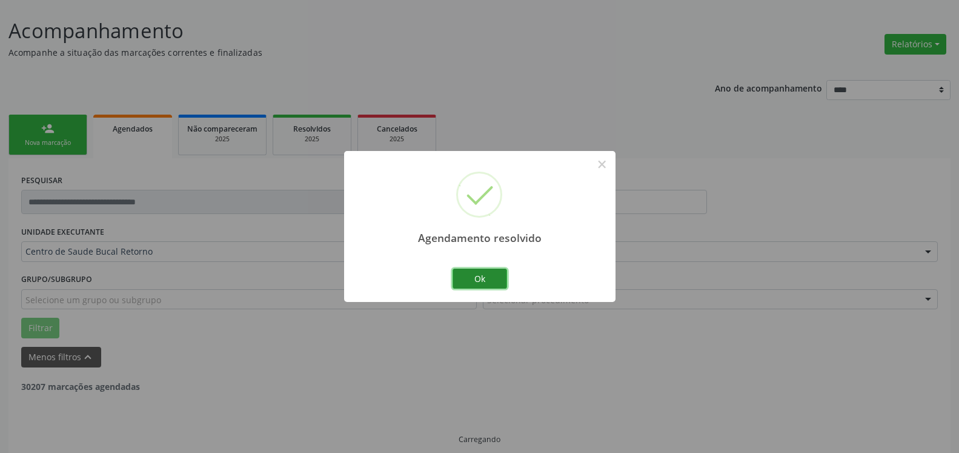
click at [491, 277] on button "Ok" at bounding box center [480, 278] width 55 height 21
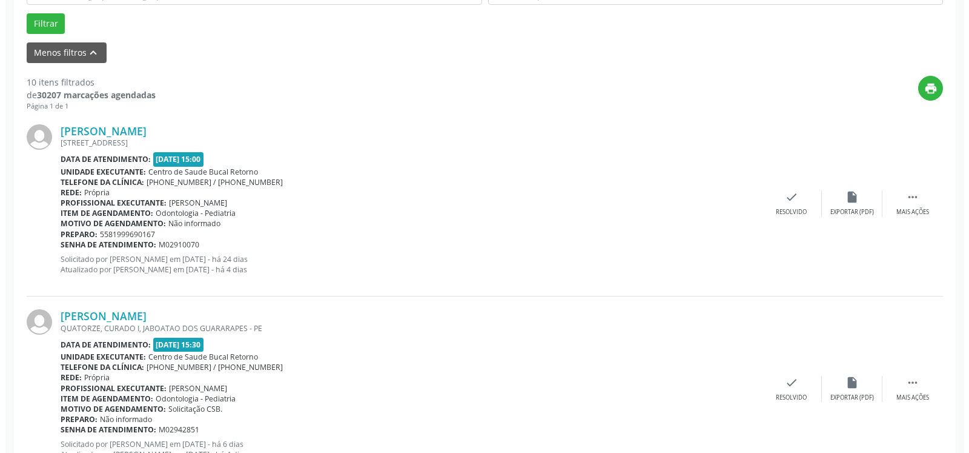
scroll to position [376, 0]
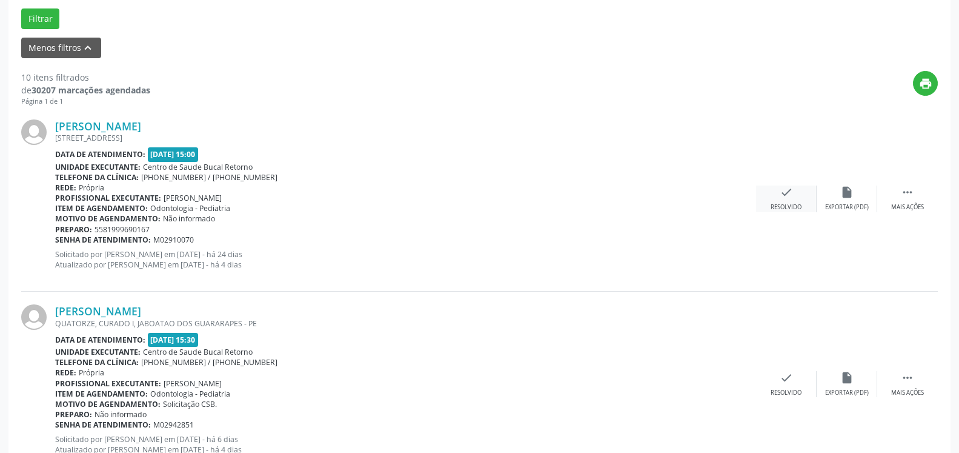
click at [787, 194] on icon "check" at bounding box center [786, 191] width 13 height 13
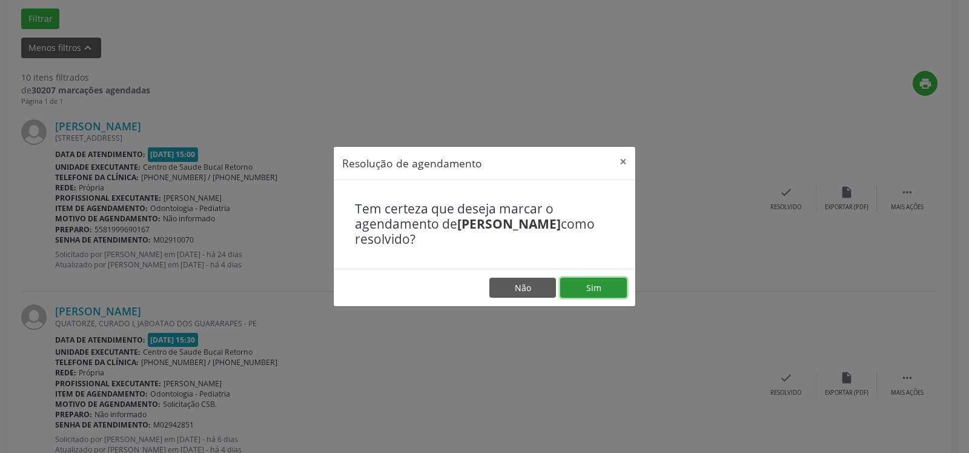
click at [595, 290] on button "Sim" at bounding box center [593, 287] width 67 height 21
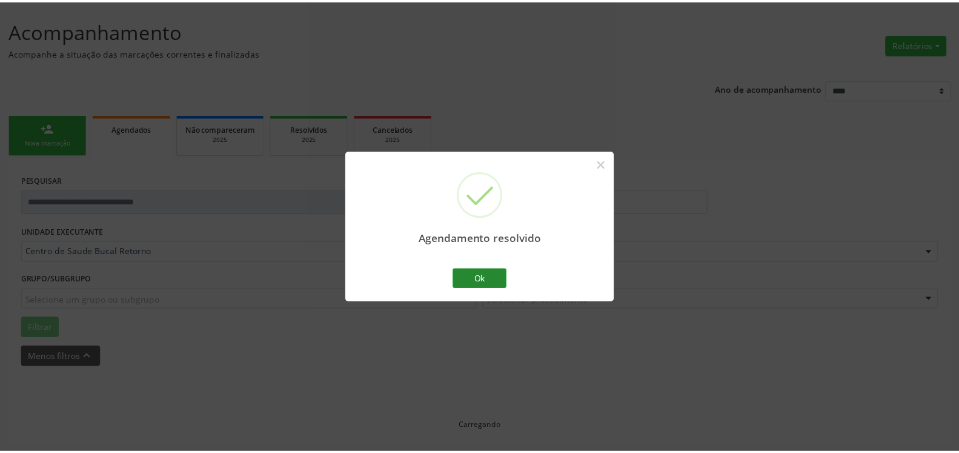
scroll to position [67, 0]
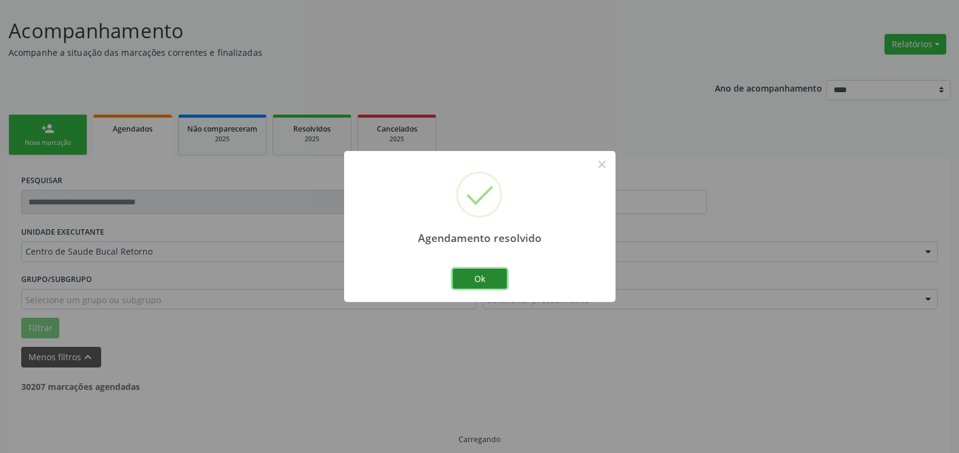
click at [491, 273] on button "Ok" at bounding box center [480, 278] width 55 height 21
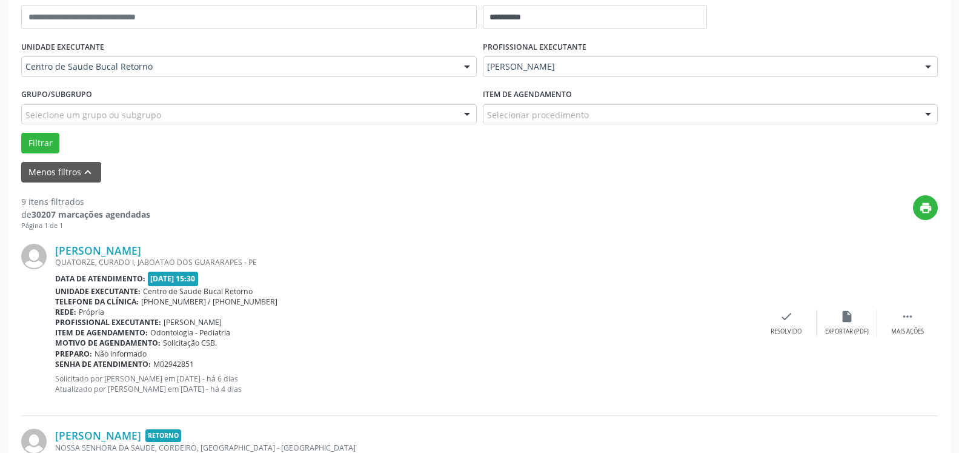
scroll to position [252, 0]
click at [907, 325] on div " Mais ações" at bounding box center [907, 322] width 61 height 26
click at [856, 309] on div "[PERSON_NAME] QUATORZE, CURADO I, JABOATAO DOS GUARARAPES - PE Data de atendime…" at bounding box center [479, 322] width 917 height 185
click at [841, 317] on icon "alarm_off" at bounding box center [846, 315] width 13 height 13
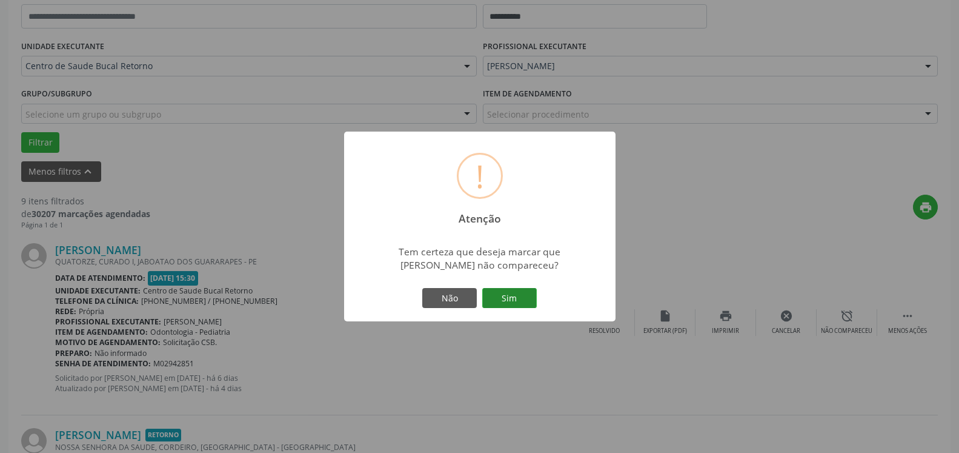
click at [522, 295] on button "Sim" at bounding box center [509, 298] width 55 height 21
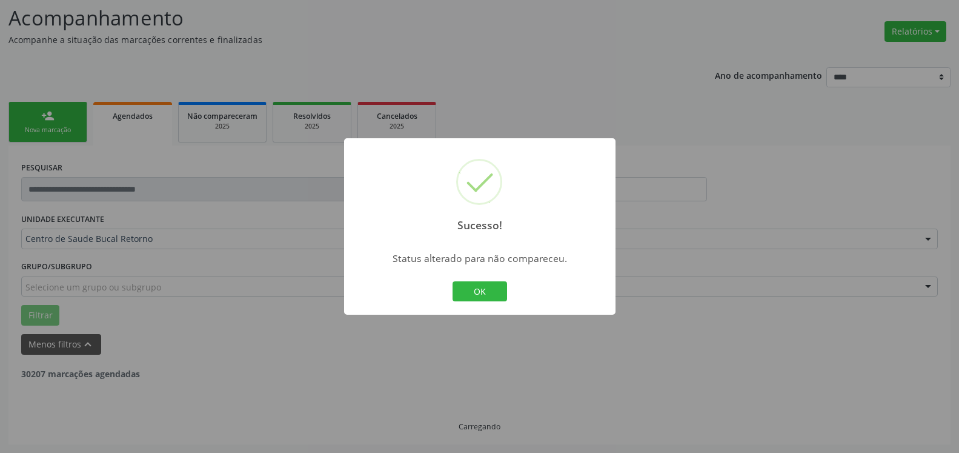
scroll to position [79, 0]
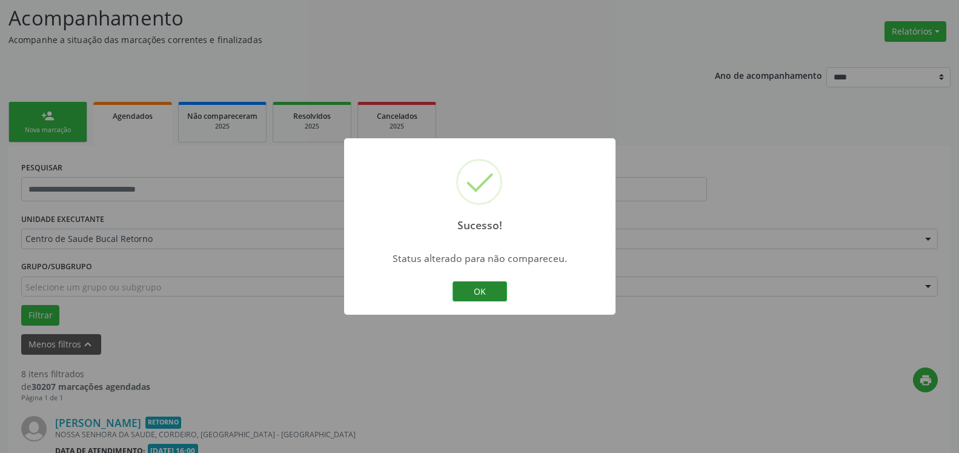
click at [473, 293] on button "OK" at bounding box center [480, 291] width 55 height 21
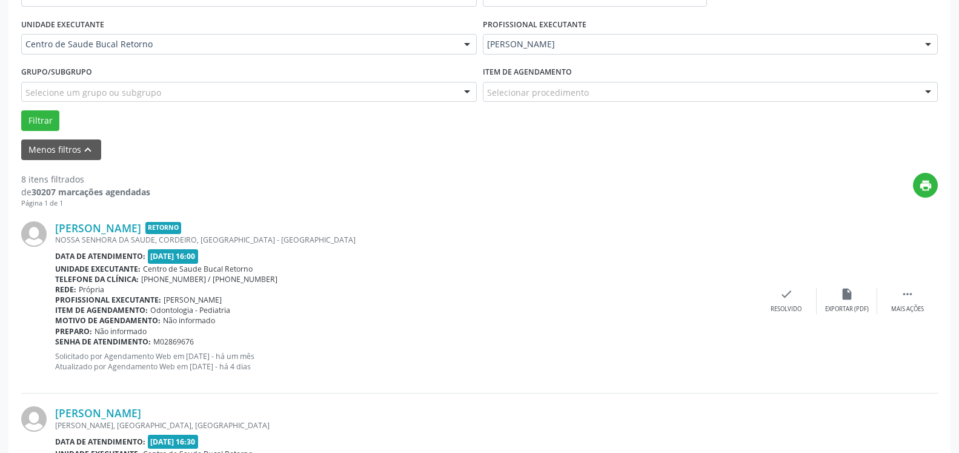
scroll to position [327, 0]
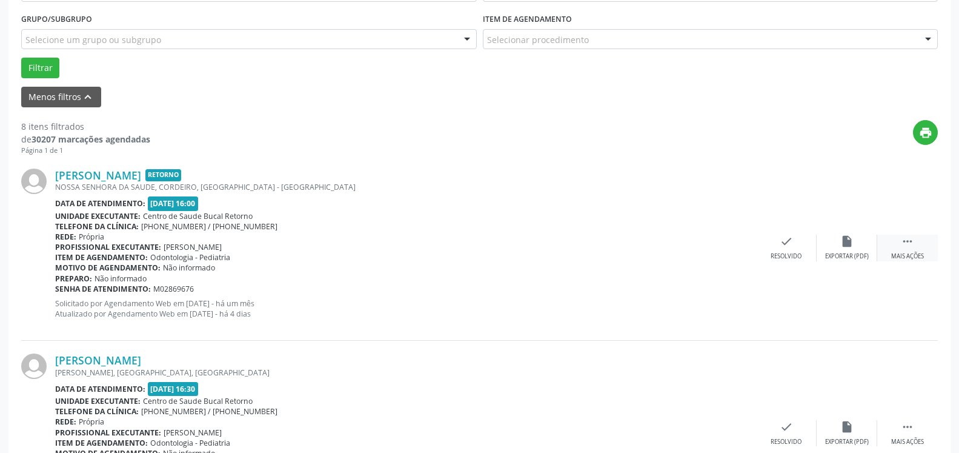
click at [910, 239] on icon "" at bounding box center [907, 240] width 13 height 13
click at [842, 248] on icon "alarm_off" at bounding box center [846, 240] width 13 height 13
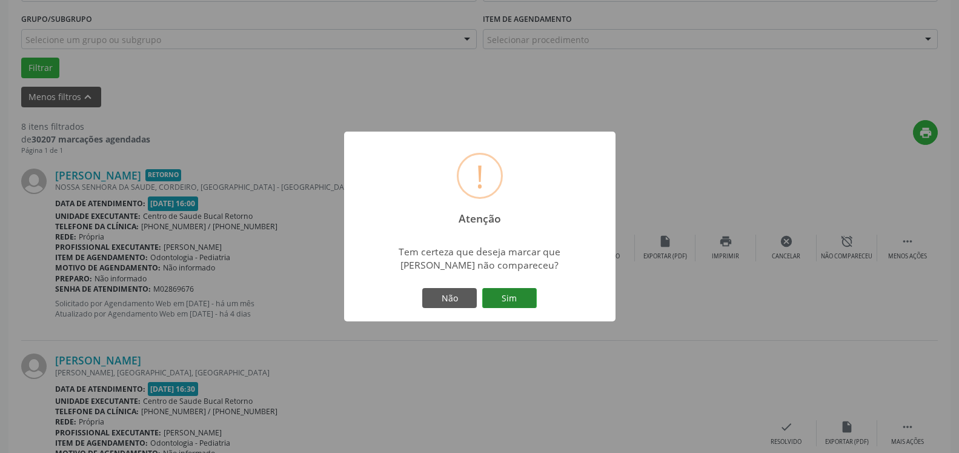
click at [529, 297] on button "Sim" at bounding box center [509, 298] width 55 height 21
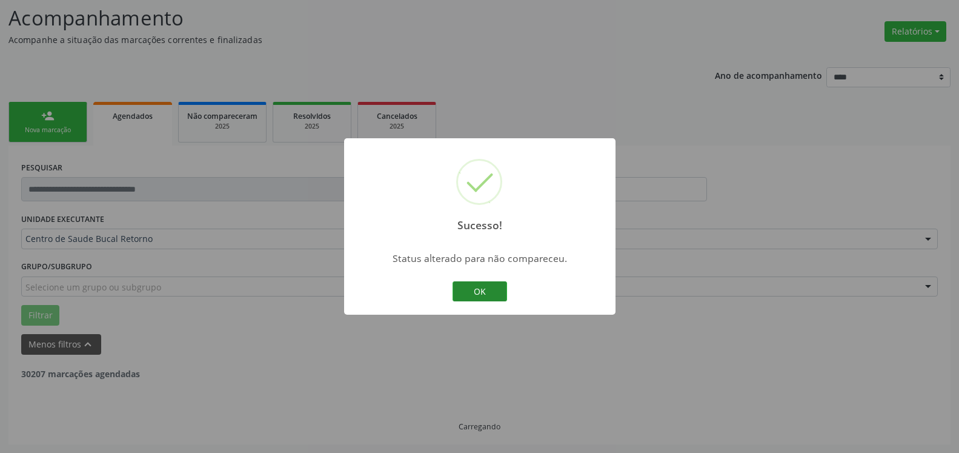
scroll to position [79, 0]
click at [465, 293] on button "OK" at bounding box center [480, 291] width 55 height 21
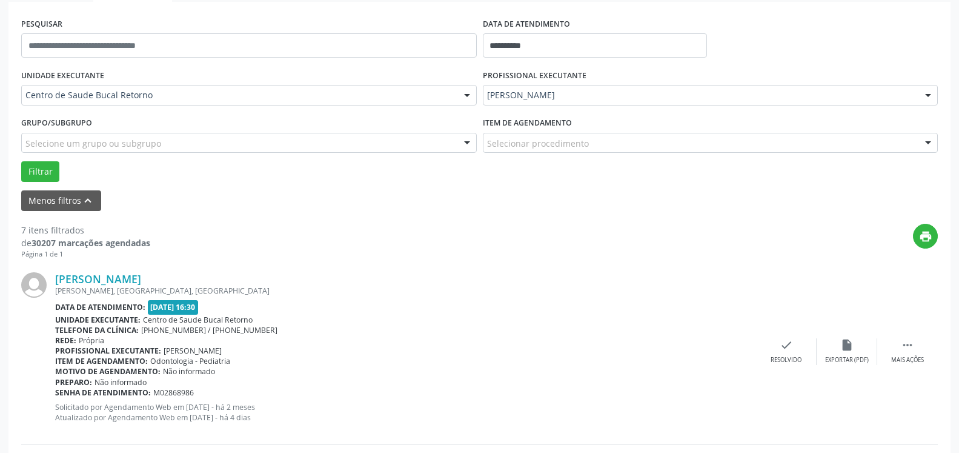
scroll to position [327, 0]
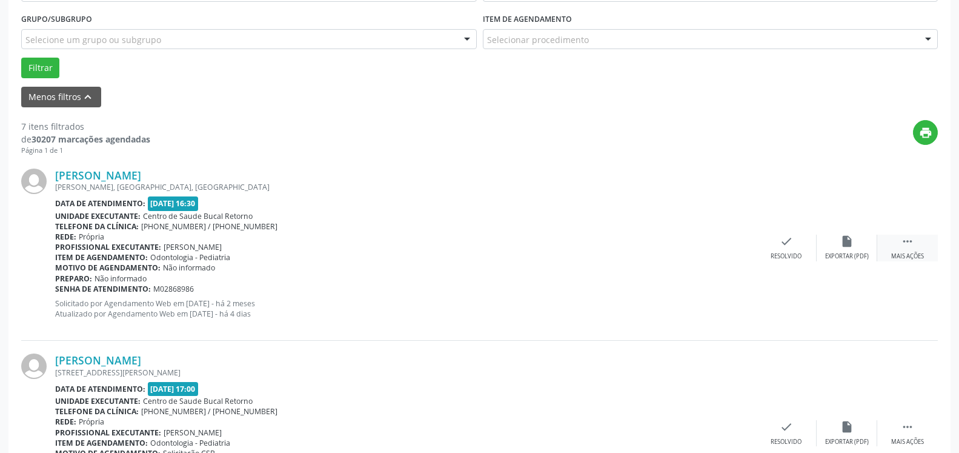
drag, startPoint x: 906, startPoint y: 239, endPoint x: 878, endPoint y: 242, distance: 27.4
click at [906, 239] on icon "" at bounding box center [907, 240] width 13 height 13
click at [839, 249] on div "alarm_off Não compareceu" at bounding box center [847, 247] width 61 height 26
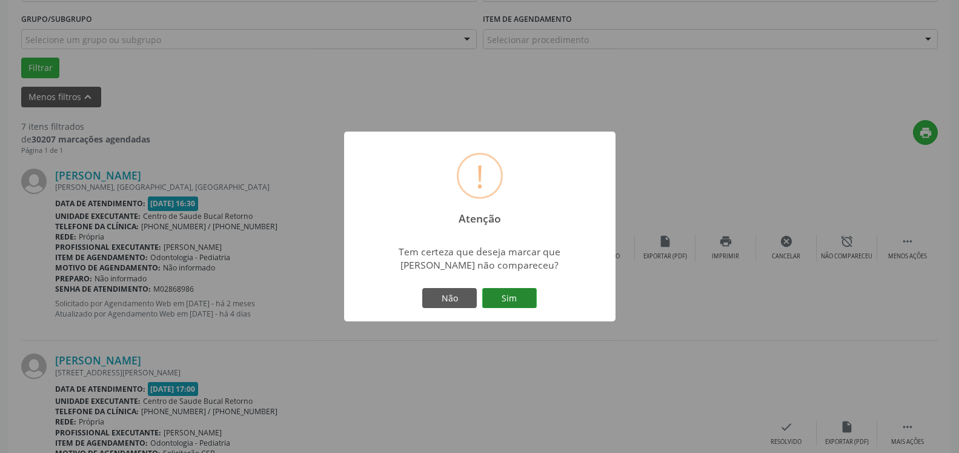
click at [521, 291] on button "Sim" at bounding box center [509, 298] width 55 height 21
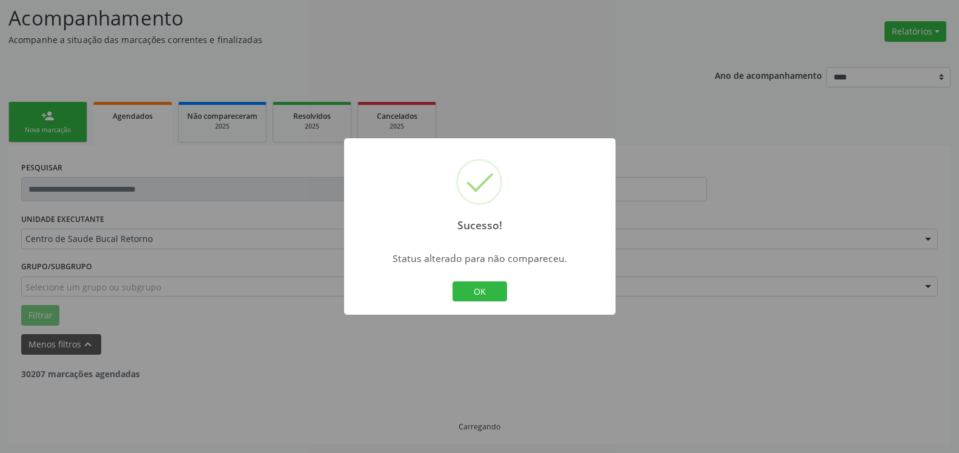
scroll to position [79, 0]
click at [470, 286] on button "OK" at bounding box center [480, 291] width 55 height 21
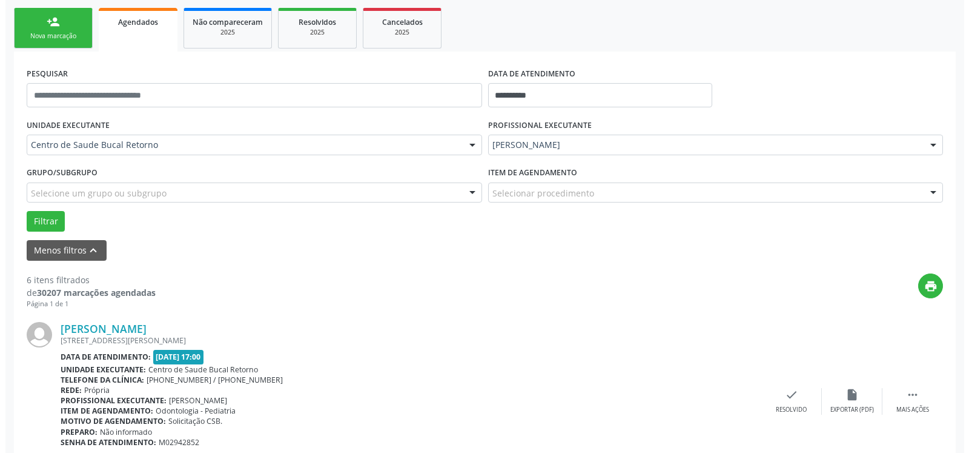
scroll to position [265, 0]
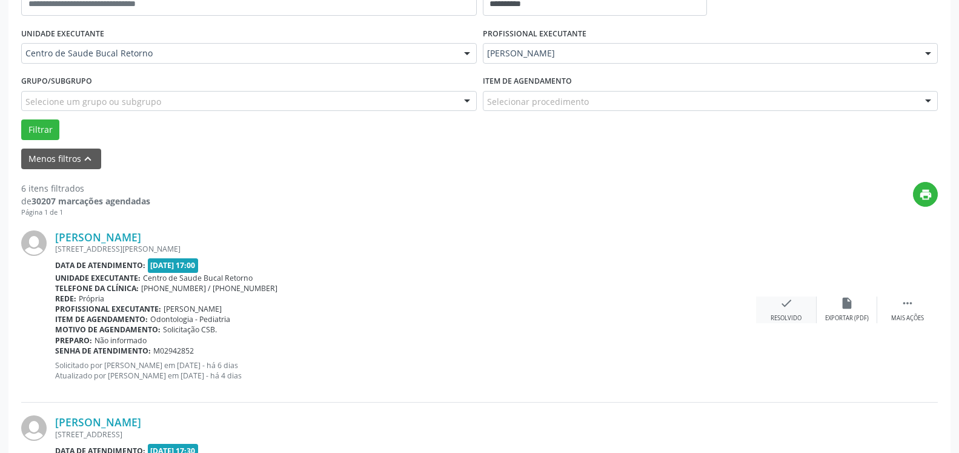
click at [780, 310] on icon "check" at bounding box center [786, 302] width 13 height 13
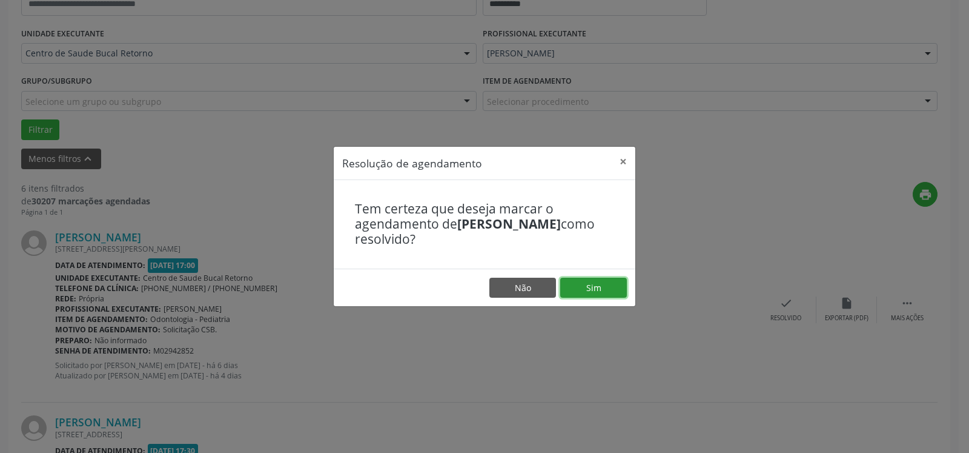
click at [592, 279] on button "Sim" at bounding box center [593, 287] width 67 height 21
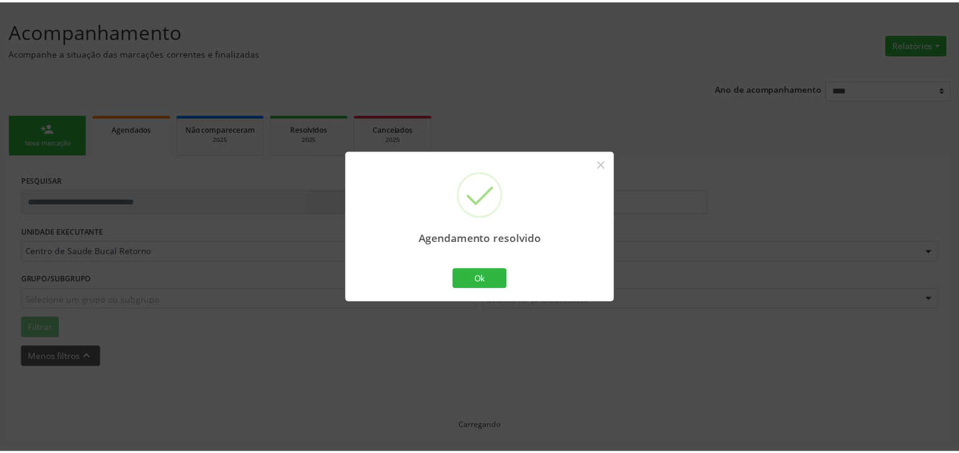
scroll to position [67, 0]
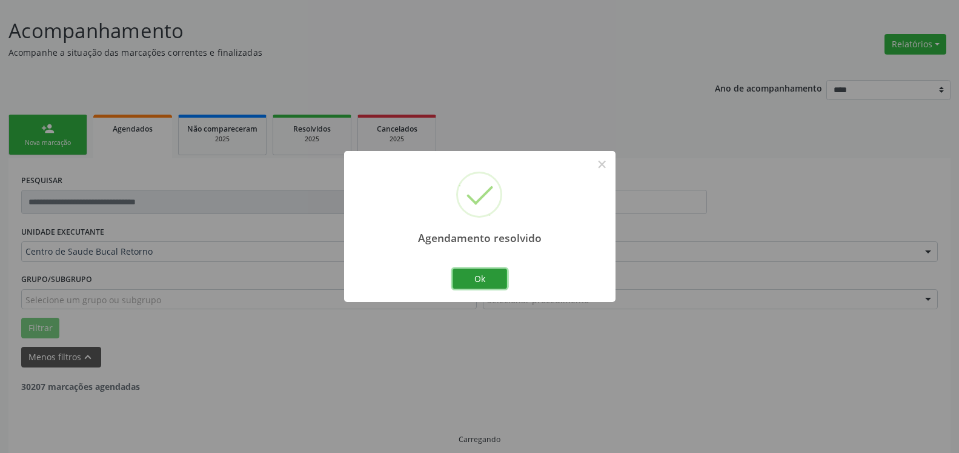
click at [473, 272] on button "Ok" at bounding box center [480, 278] width 55 height 21
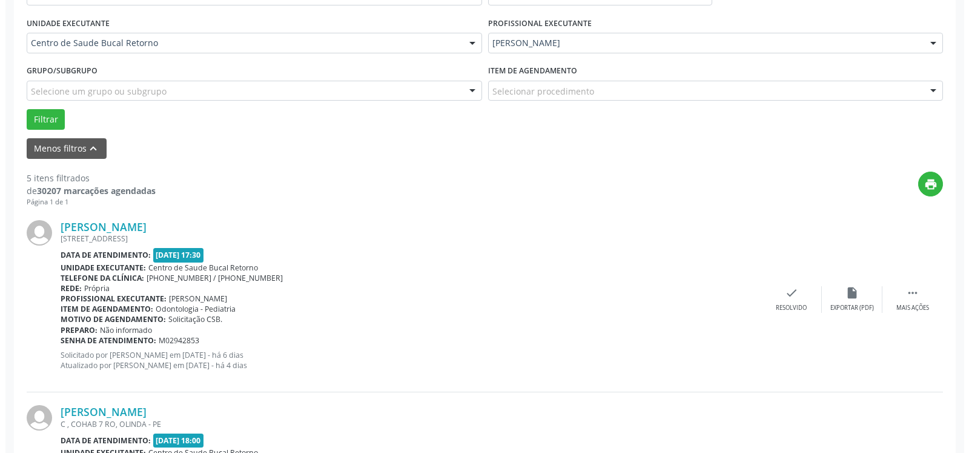
scroll to position [376, 0]
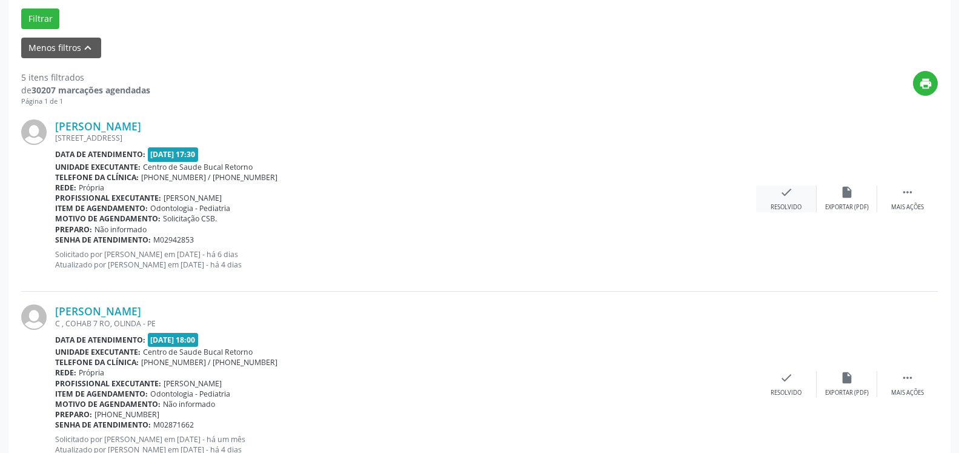
click at [776, 198] on div "check Resolvido" at bounding box center [786, 198] width 61 height 26
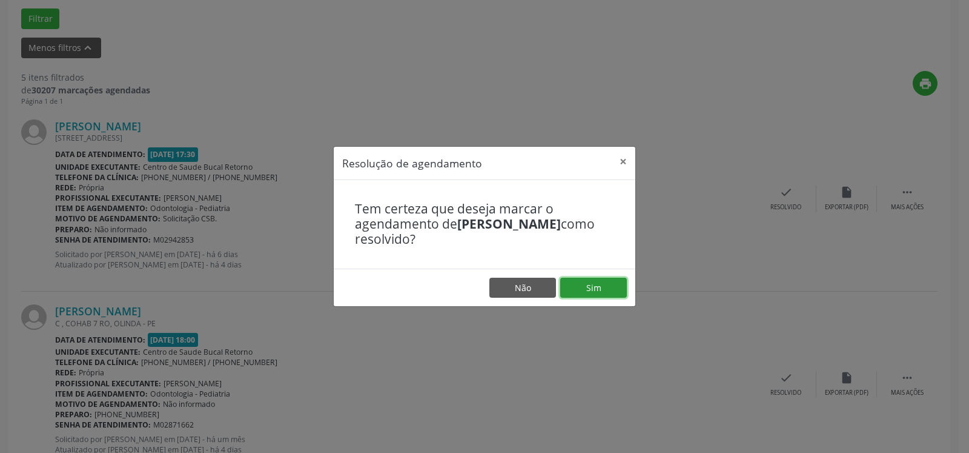
click at [586, 284] on button "Sim" at bounding box center [593, 287] width 67 height 21
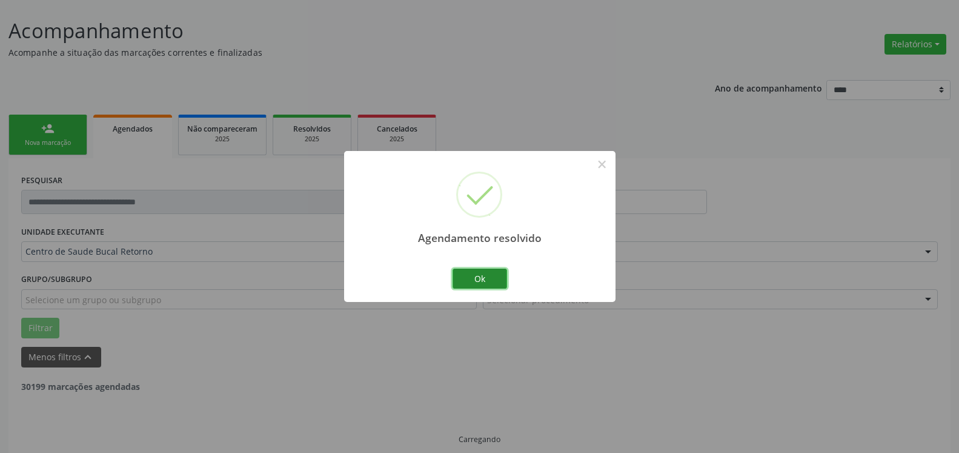
click at [492, 274] on button "Ok" at bounding box center [480, 278] width 55 height 21
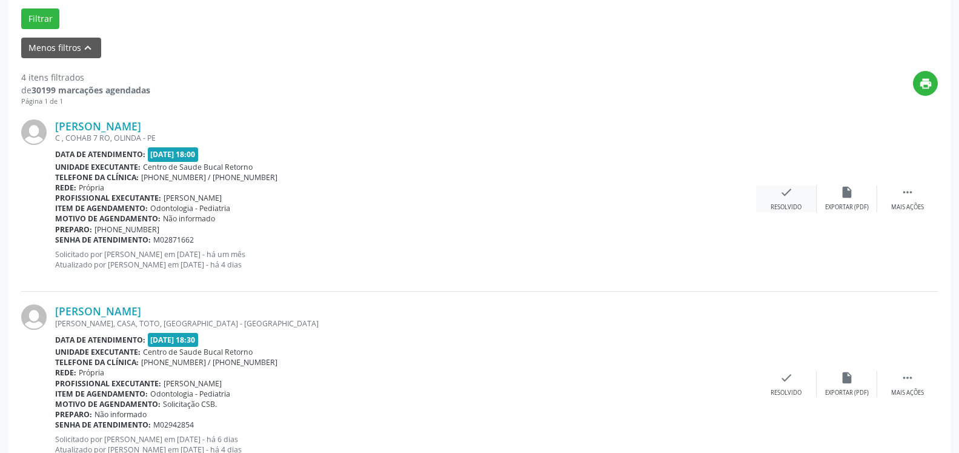
click at [782, 199] on icon "check" at bounding box center [786, 191] width 13 height 13
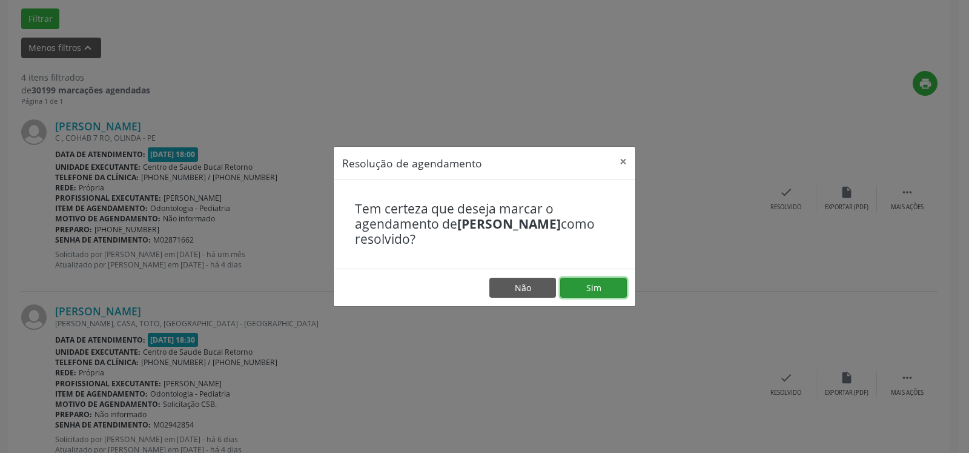
click at [615, 280] on button "Sim" at bounding box center [593, 287] width 67 height 21
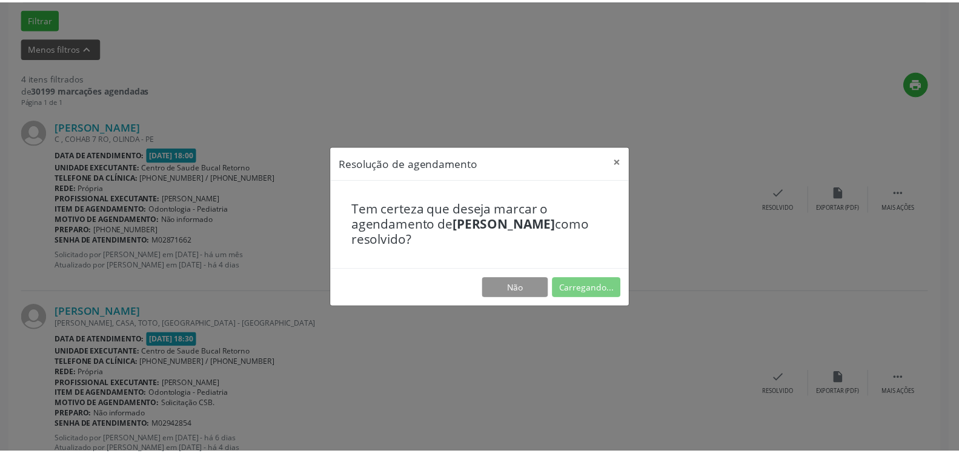
scroll to position [67, 0]
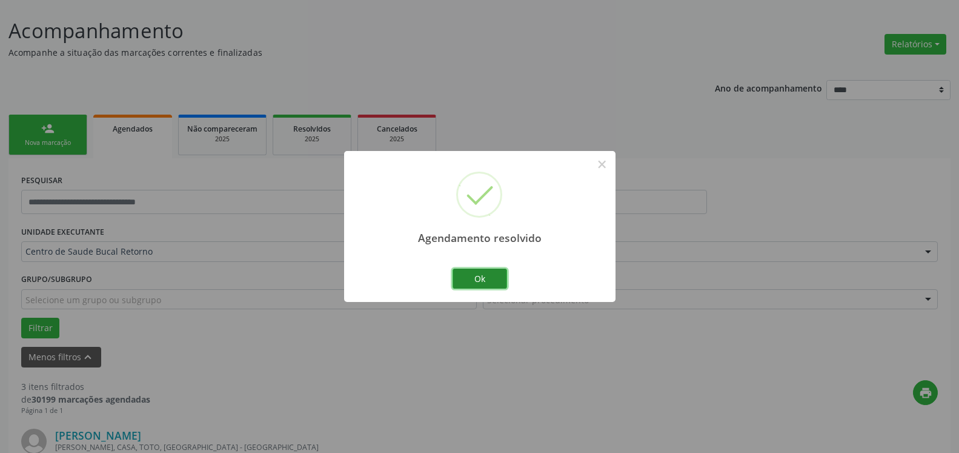
click at [495, 284] on button "Ok" at bounding box center [480, 278] width 55 height 21
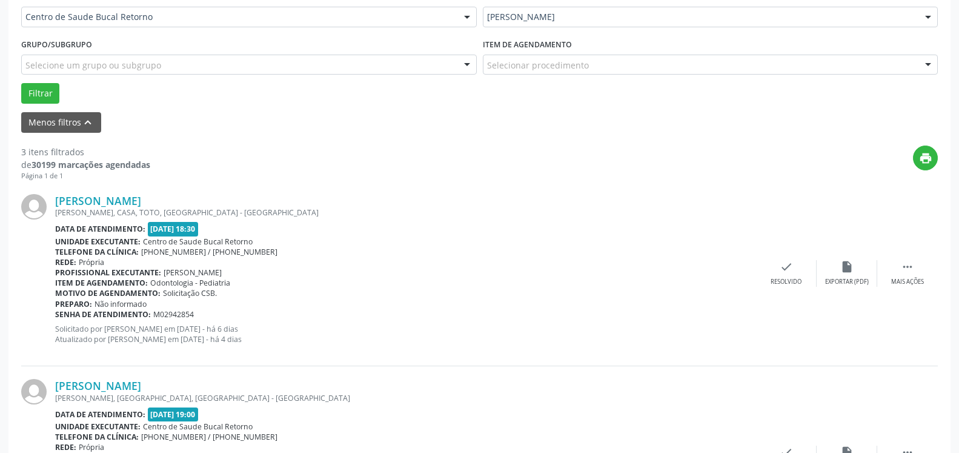
scroll to position [314, 0]
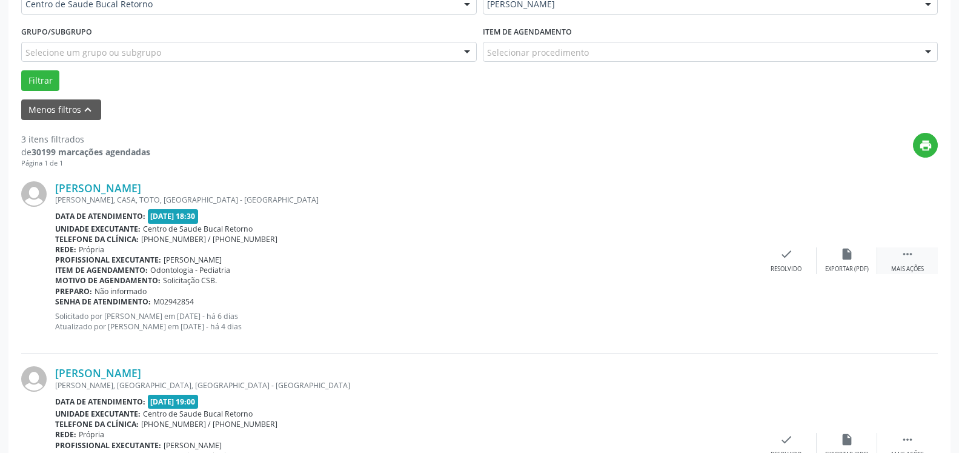
drag, startPoint x: 914, startPoint y: 256, endPoint x: 907, endPoint y: 260, distance: 7.1
click at [910, 258] on icon "" at bounding box center [907, 253] width 13 height 13
click at [857, 259] on div "alarm_off Não compareceu" at bounding box center [847, 260] width 61 height 26
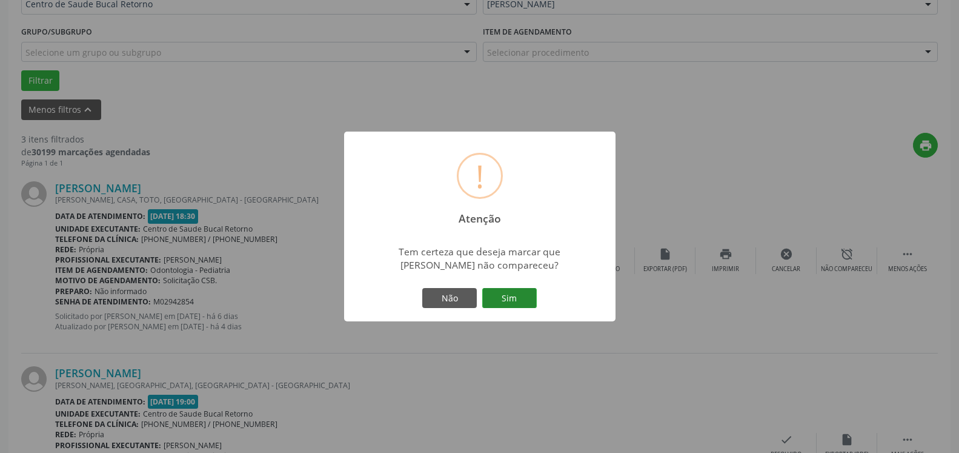
click at [515, 301] on button "Sim" at bounding box center [509, 298] width 55 height 21
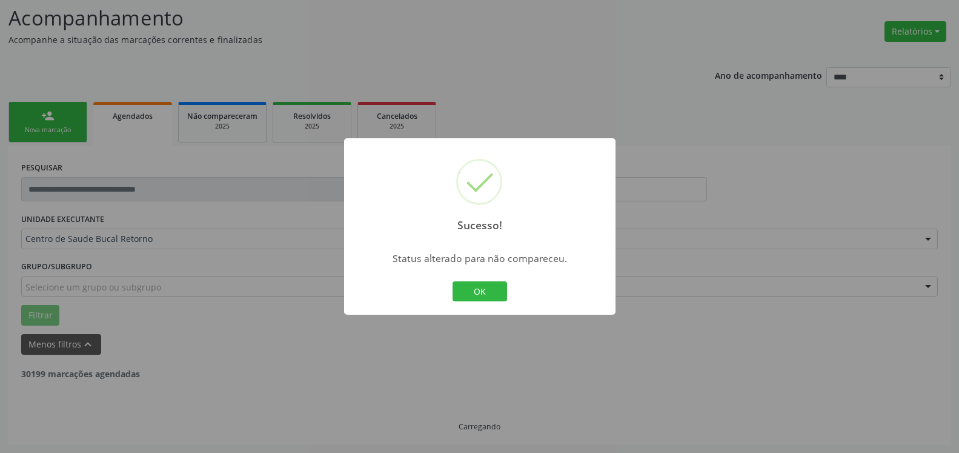
scroll to position [79, 0]
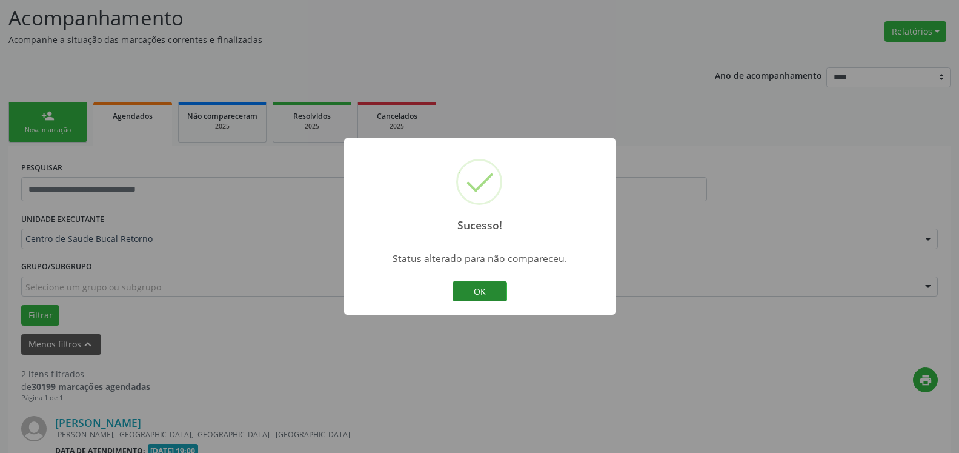
click at [479, 289] on button "OK" at bounding box center [480, 291] width 55 height 21
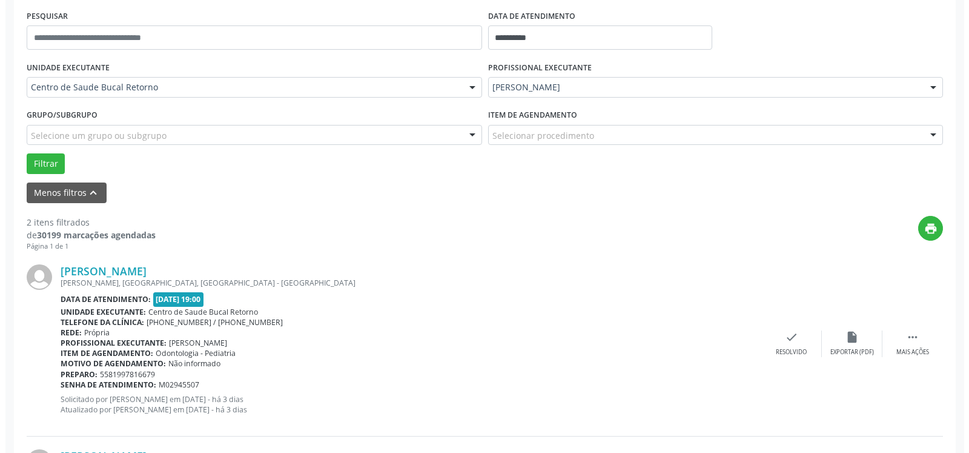
scroll to position [327, 0]
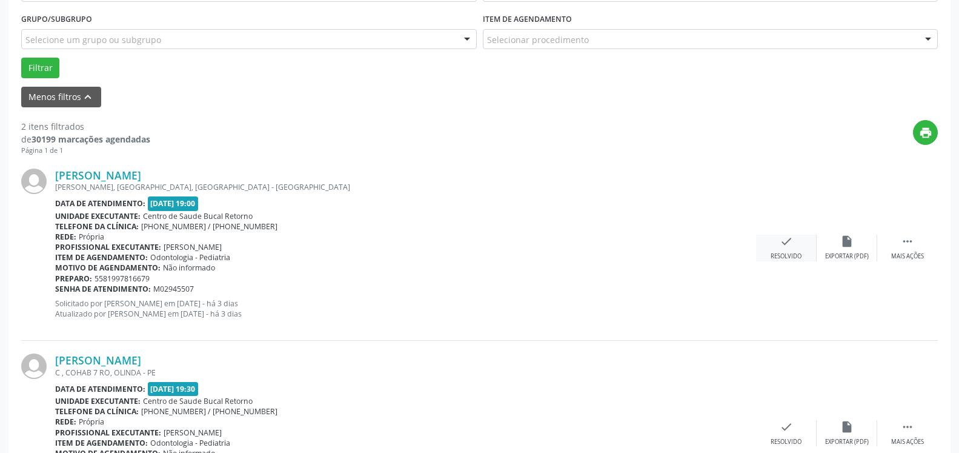
click at [789, 248] on icon "check" at bounding box center [786, 240] width 13 height 13
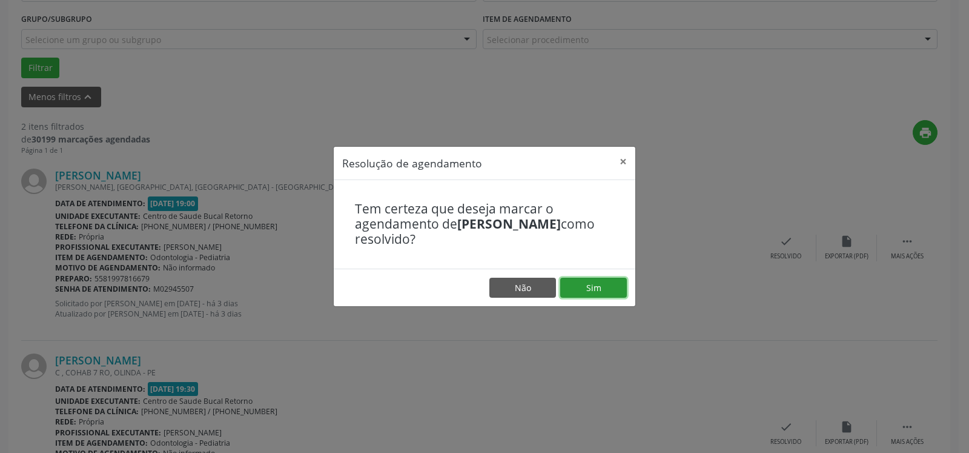
click at [586, 288] on button "Sim" at bounding box center [593, 287] width 67 height 21
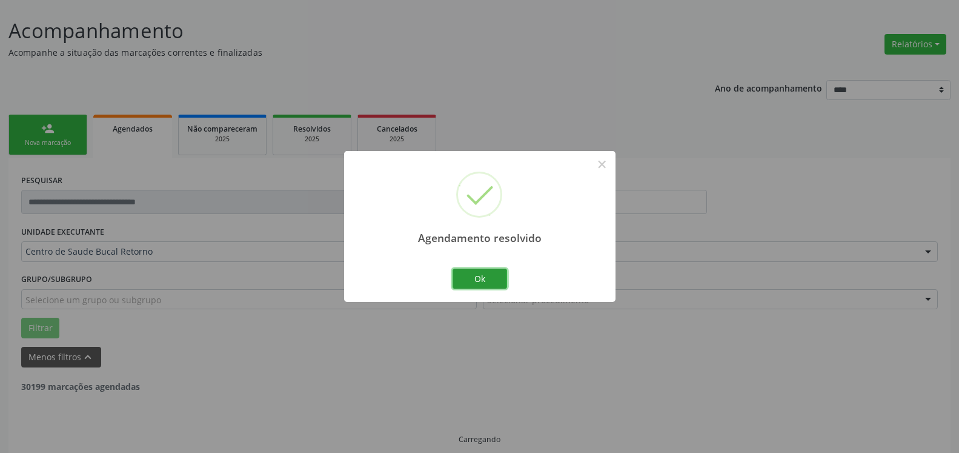
click at [499, 278] on button "Ok" at bounding box center [480, 278] width 55 height 21
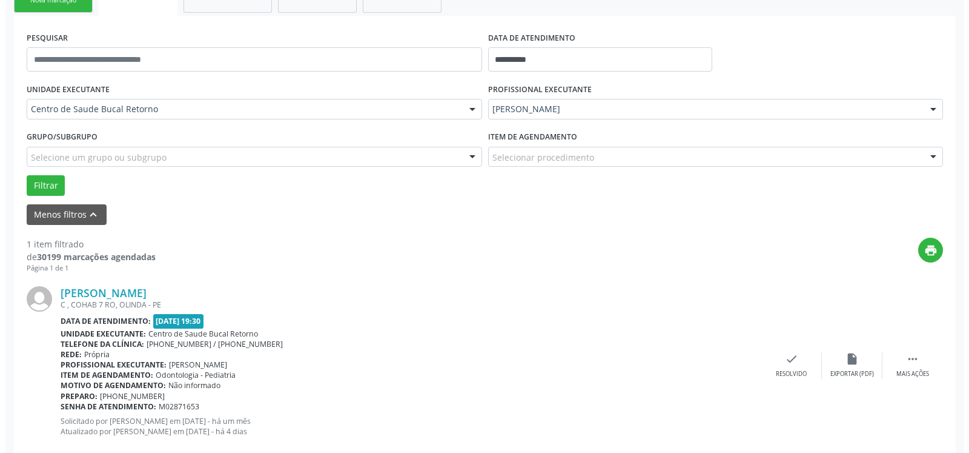
scroll to position [235, 0]
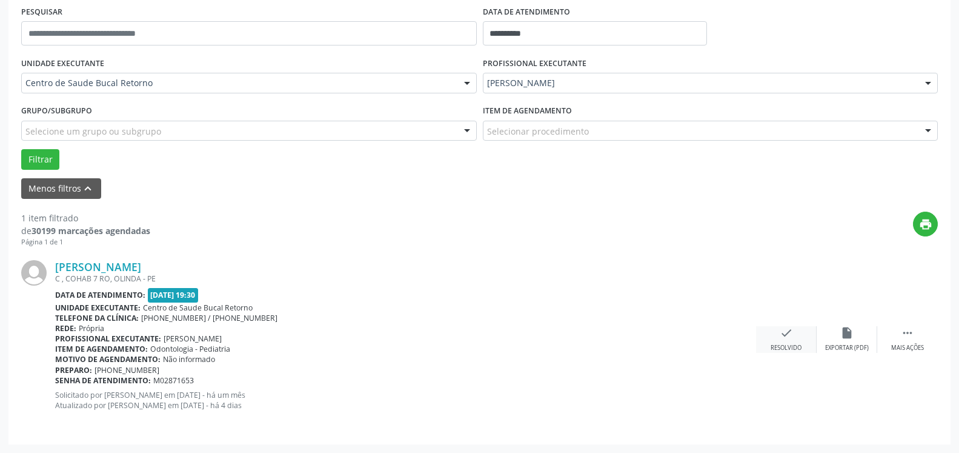
click at [793, 343] on div "check Resolvido" at bounding box center [786, 339] width 61 height 26
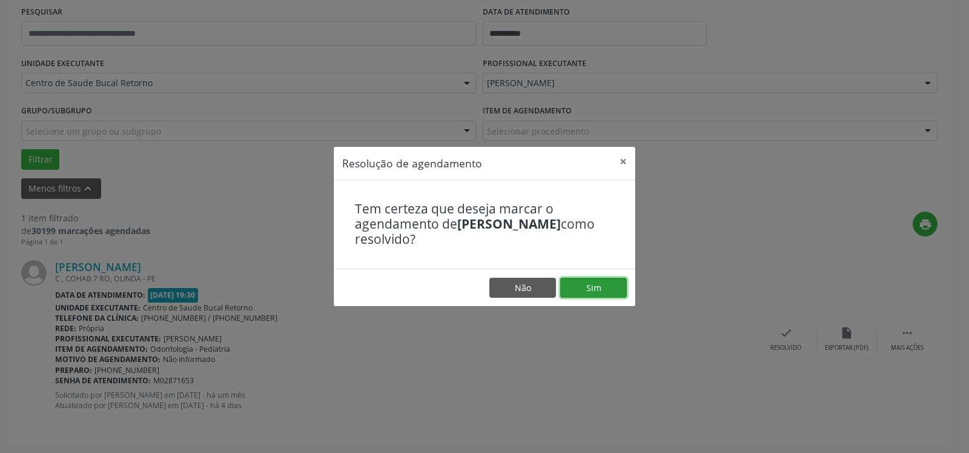
click at [591, 290] on button "Sim" at bounding box center [593, 287] width 67 height 21
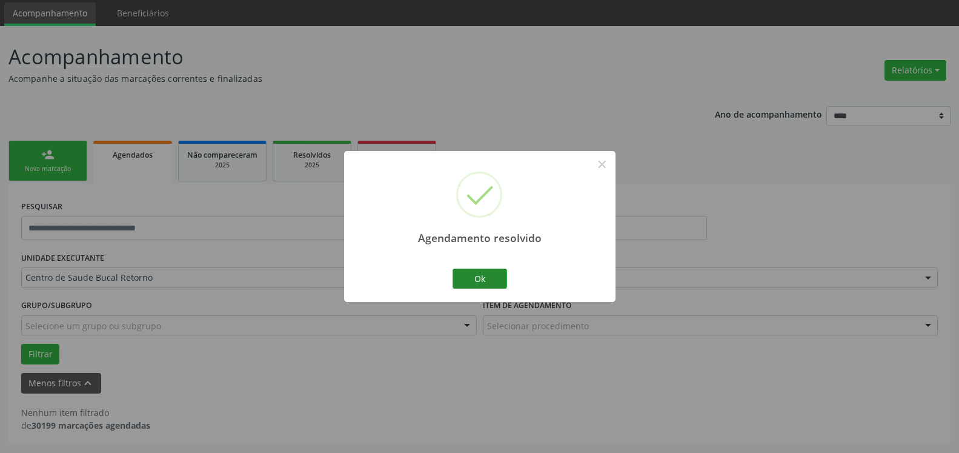
scroll to position [41, 0]
click at [497, 273] on button "Ok" at bounding box center [480, 278] width 55 height 21
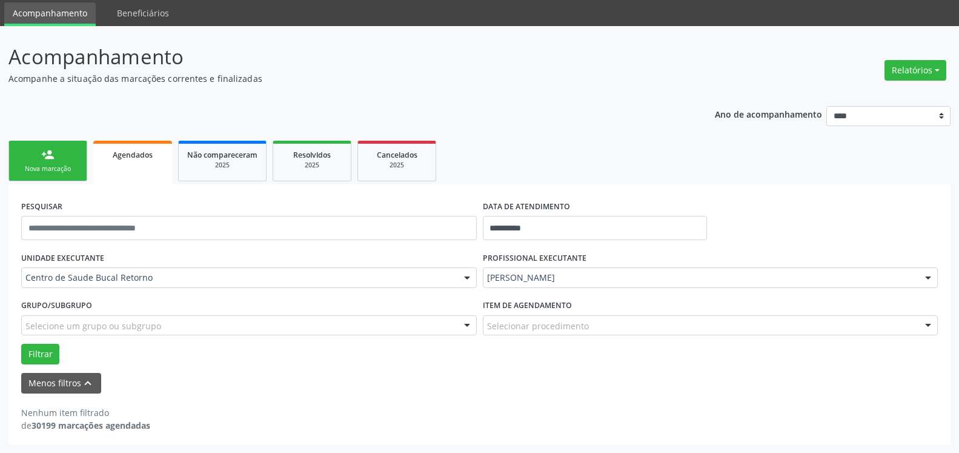
click at [567, 103] on div "**********" at bounding box center [479, 271] width 942 height 347
click at [923, 428] on div "Nenhum item filtrado de 30199 marcações agendadas" at bounding box center [479, 418] width 917 height 25
